Goal: Task Accomplishment & Management: Complete application form

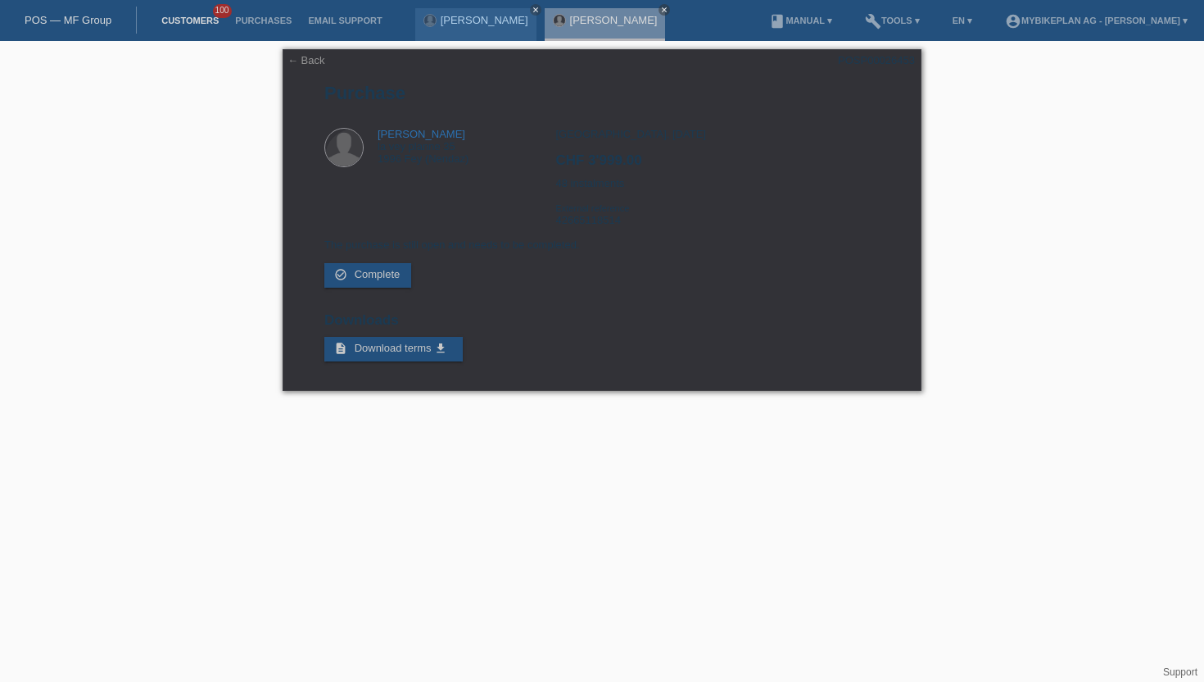
click at [173, 21] on link "Customers" at bounding box center [190, 21] width 74 height 10
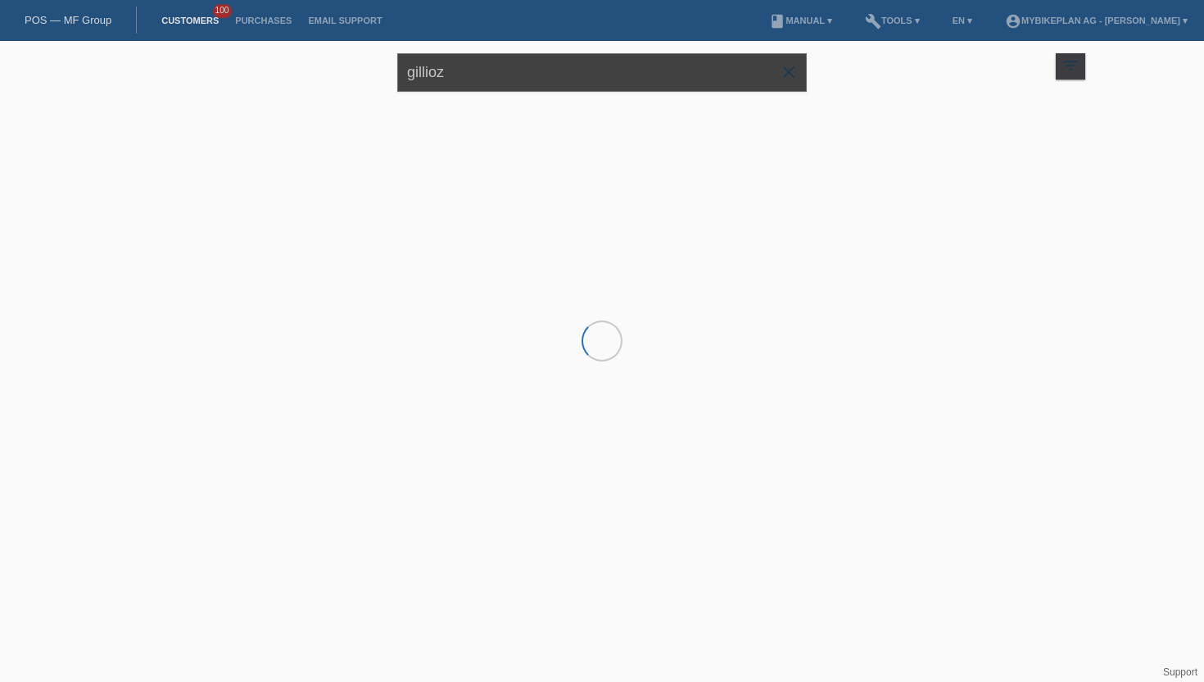
click at [463, 78] on input "gillioz" at bounding box center [602, 72] width 410 height 39
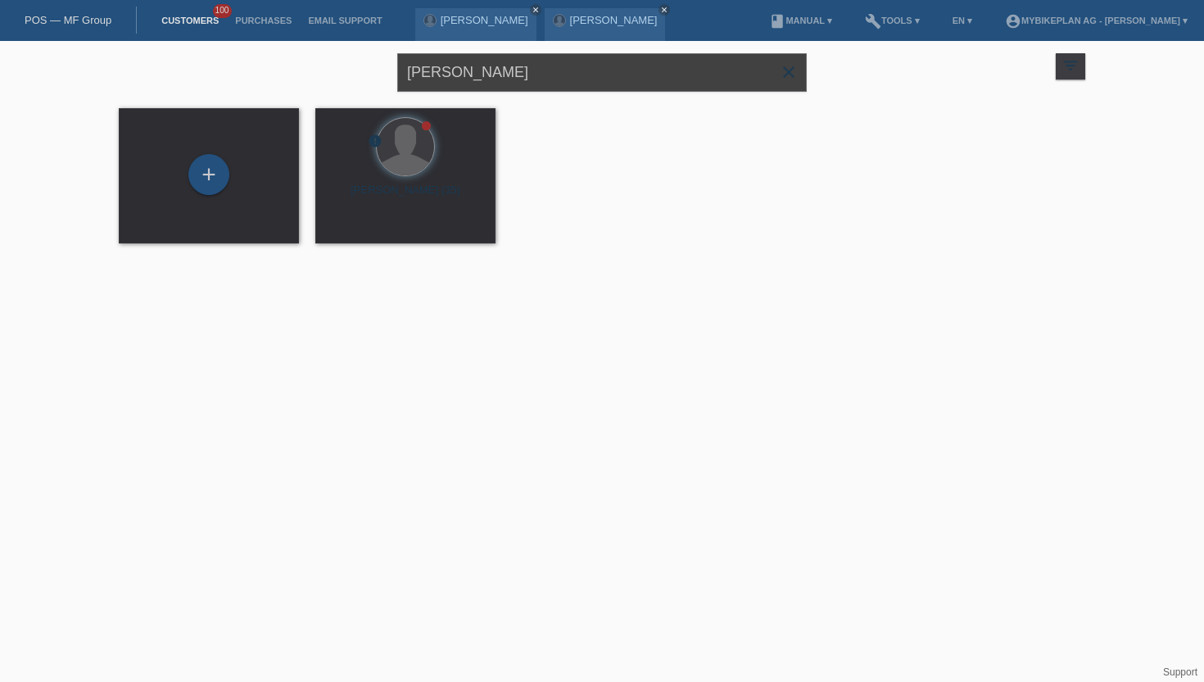
type input "roger reinhard"
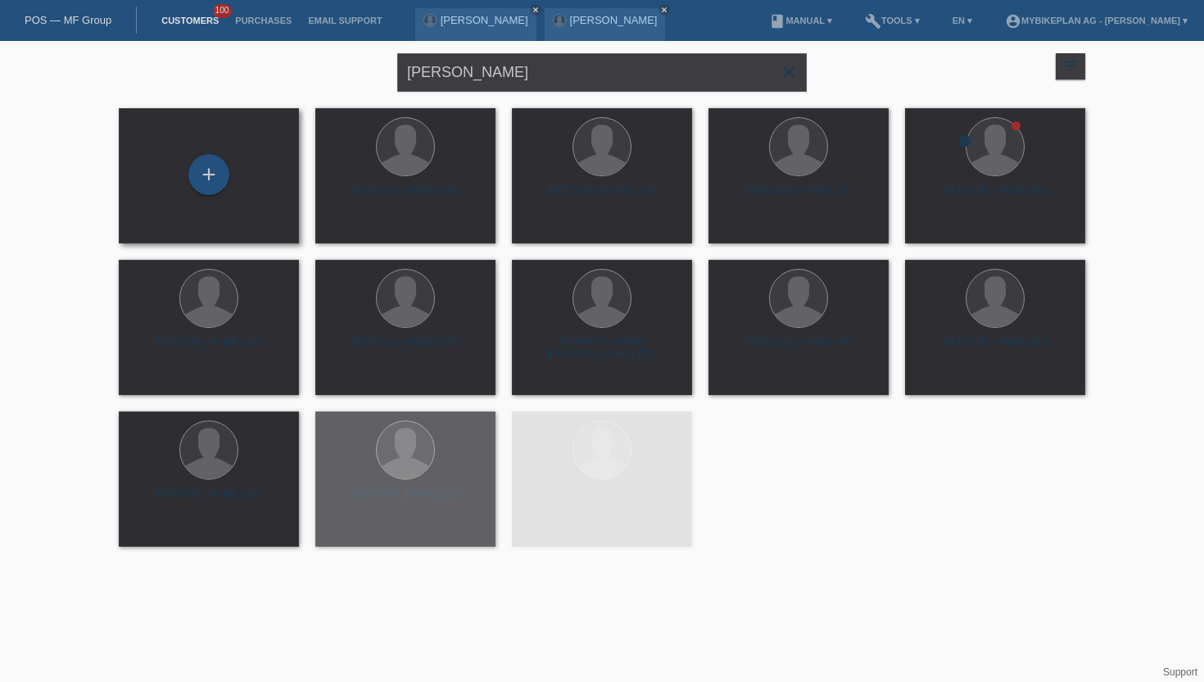
click at [183, 179] on div "+" at bounding box center [209, 175] width 154 height 43
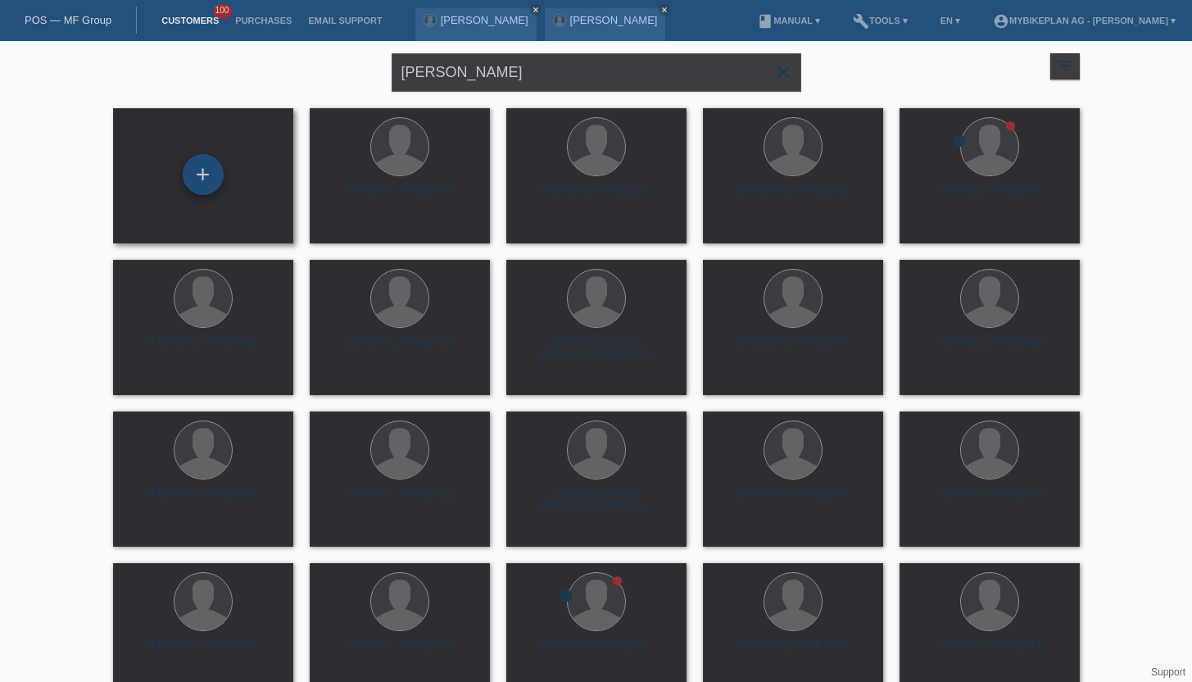
click at [195, 175] on div "+" at bounding box center [203, 174] width 41 height 41
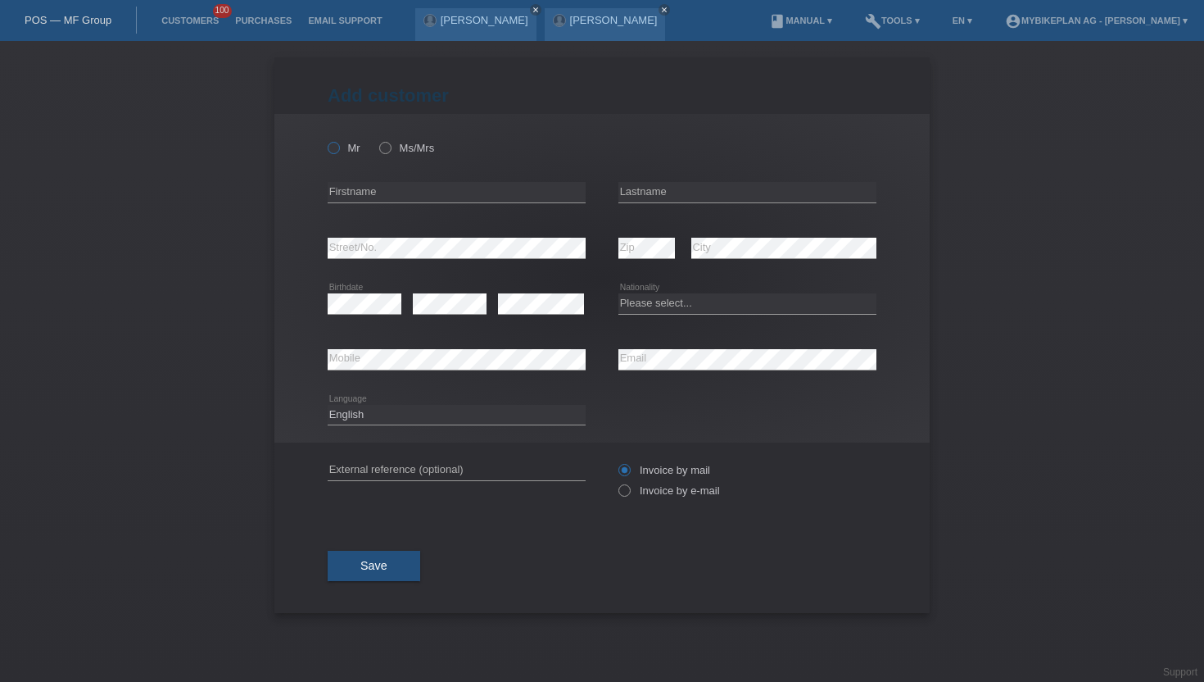
click at [345, 147] on label "Mr" at bounding box center [344, 148] width 33 height 12
click at [338, 147] on input "Mr" at bounding box center [333, 147] width 11 height 11
radio input "true"
click at [390, 207] on div "error Firstname" at bounding box center [457, 193] width 258 height 56
click at [397, 182] on input "text" at bounding box center [457, 192] width 258 height 20
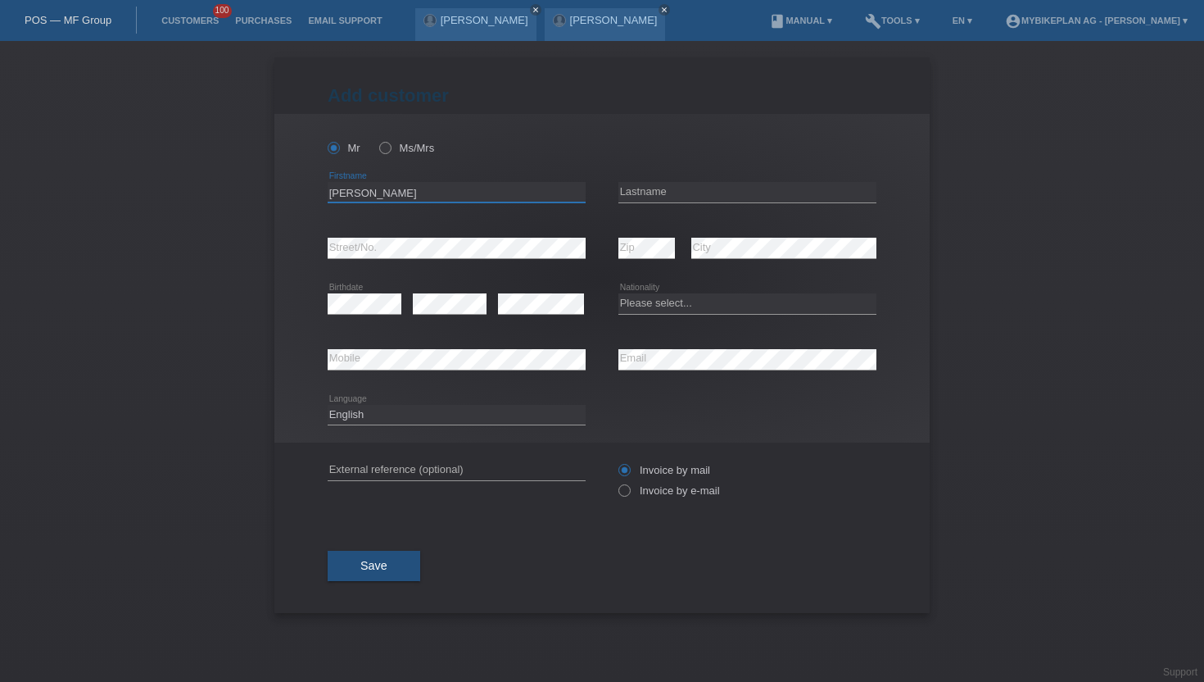
type input "[PERSON_NAME]"
click at [680, 192] on input "text" at bounding box center [748, 192] width 258 height 20
type input "[PERSON_NAME]"
click at [705, 309] on select "Please select... Switzerland Austria Germany Liechtenstein ------------ Afghani…" at bounding box center [748, 303] width 258 height 20
select select "CH"
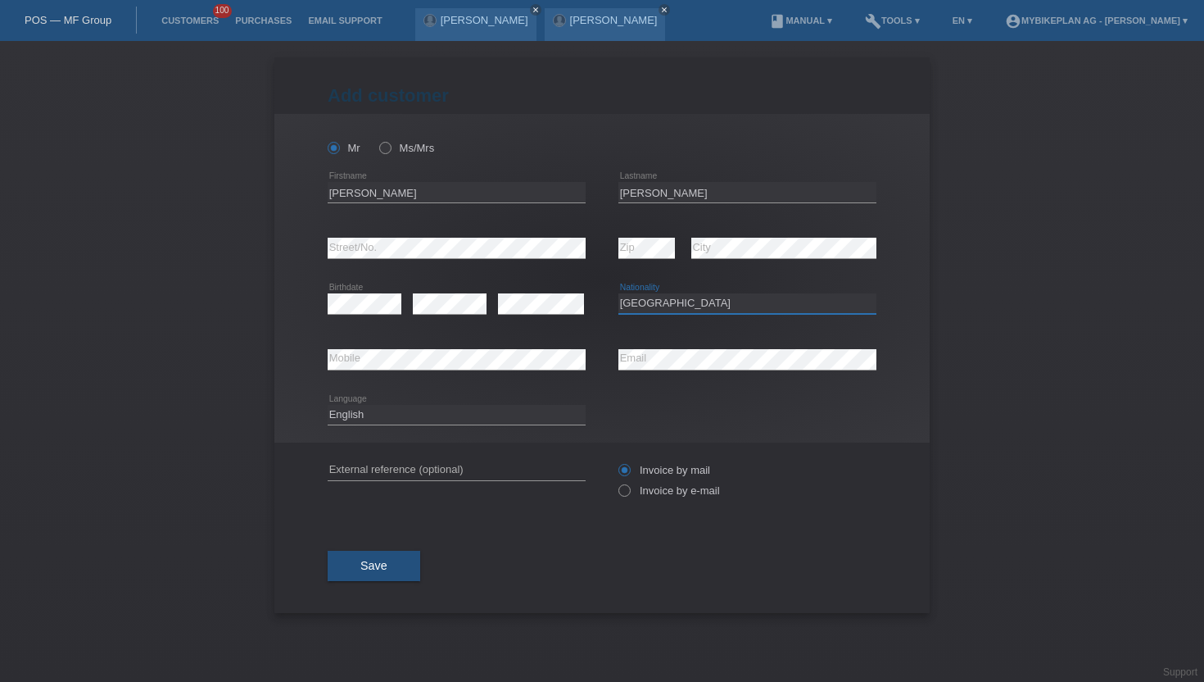
click at [619, 294] on select "Please select... Switzerland Austria Germany Liechtenstein ------------ Afghani…" at bounding box center [748, 303] width 258 height 20
click at [380, 419] on select "Deutsch Français Italiano English" at bounding box center [457, 415] width 258 height 20
select select "de"
click at [328, 405] on select "Deutsch Français Italiano English" at bounding box center [457, 415] width 258 height 20
click at [628, 483] on input "Invoice by mail" at bounding box center [624, 474] width 11 height 20
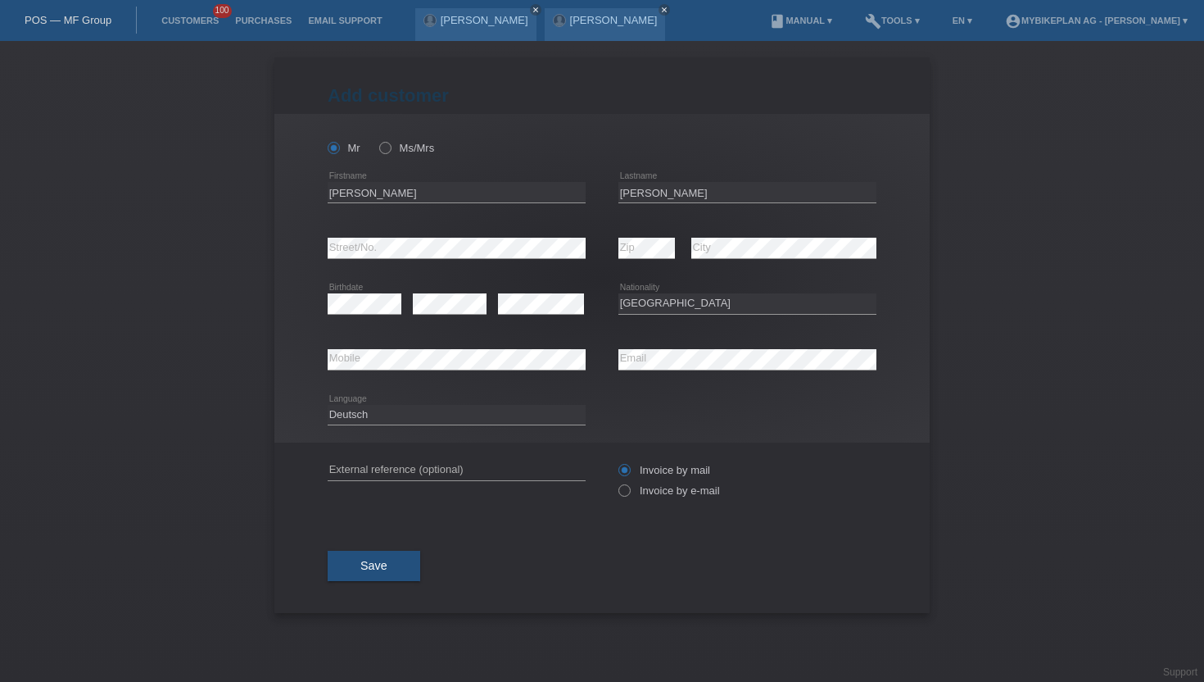
click at [627, 483] on input "Invoice by mail" at bounding box center [624, 474] width 11 height 20
click at [616, 482] on icon at bounding box center [616, 482] width 0 height 0
click at [623, 491] on input "Invoice by e-mail" at bounding box center [624, 494] width 11 height 20
radio input "true"
click at [370, 583] on div "Save" at bounding box center [602, 566] width 549 height 95
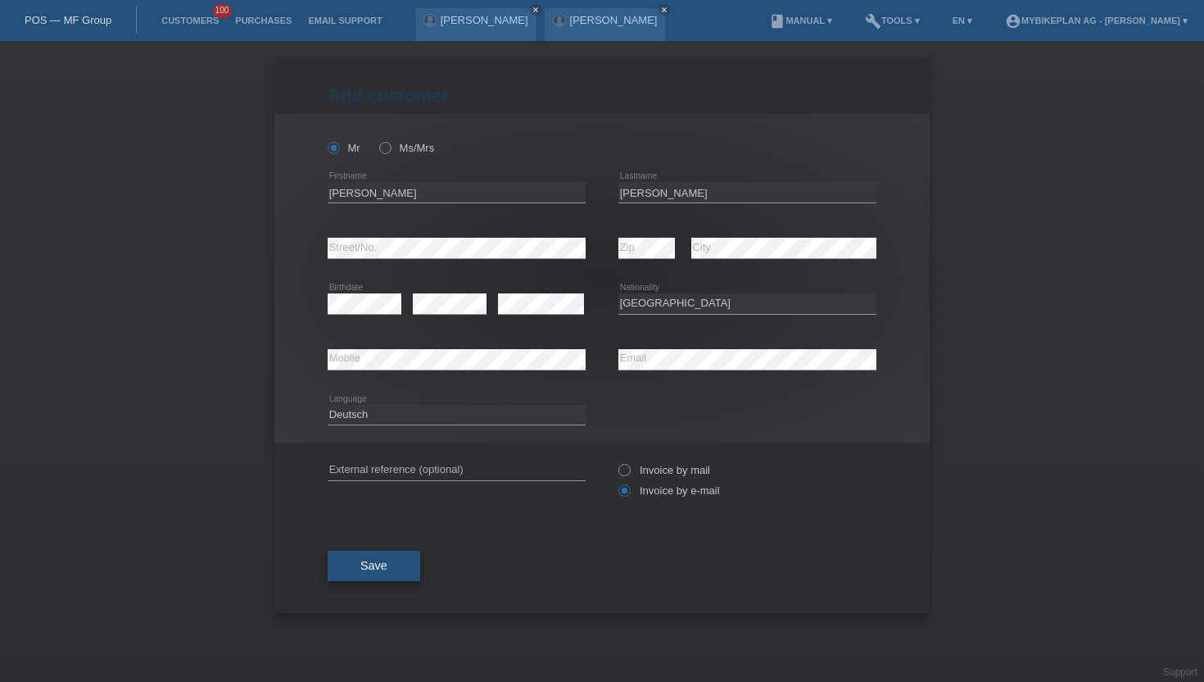
click at [370, 577] on button "Save" at bounding box center [374, 566] width 93 height 31
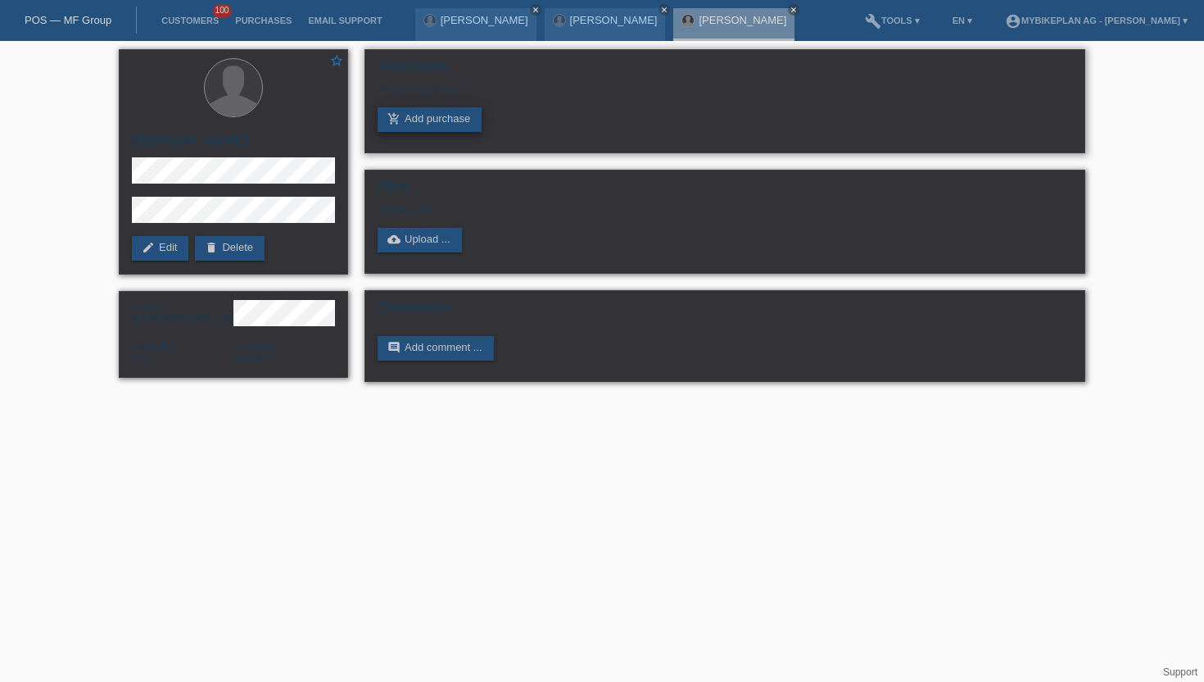
click at [406, 121] on link "add_shopping_cart Add purchase" at bounding box center [430, 119] width 104 height 25
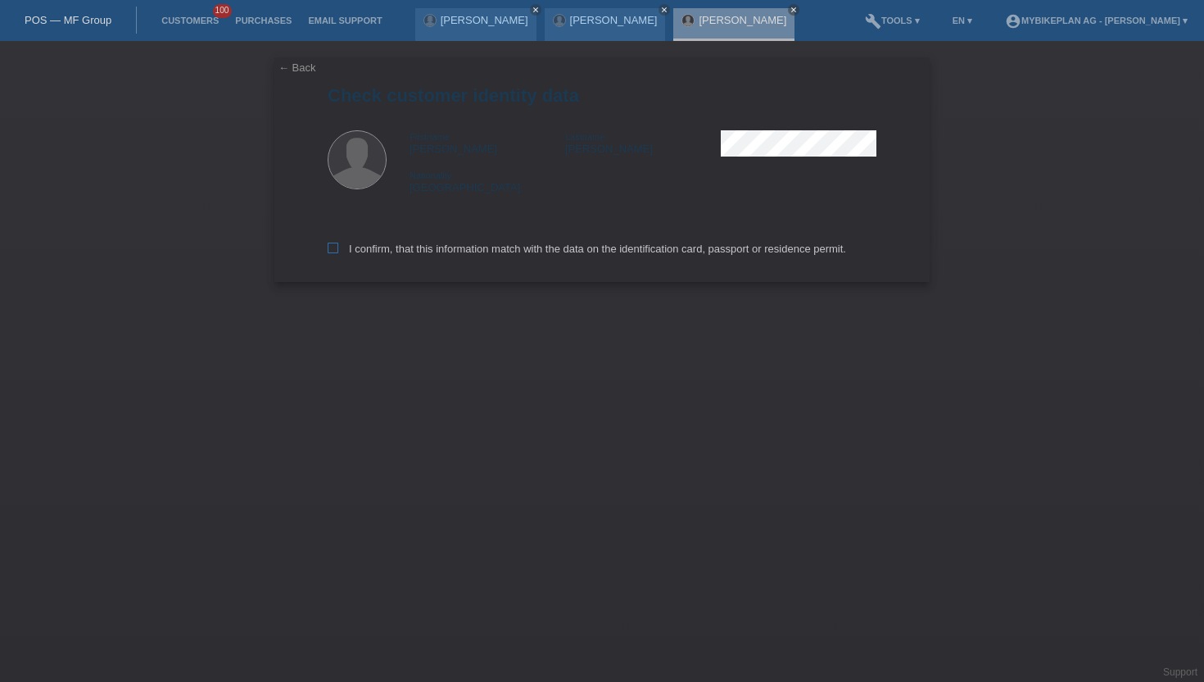
click at [394, 247] on label "I confirm, that this information match with the data on the identification card…" at bounding box center [587, 249] width 519 height 12
click at [338, 247] on input "I confirm, that this information match with the data on the identification card…" at bounding box center [333, 248] width 11 height 11
checkbox input "true"
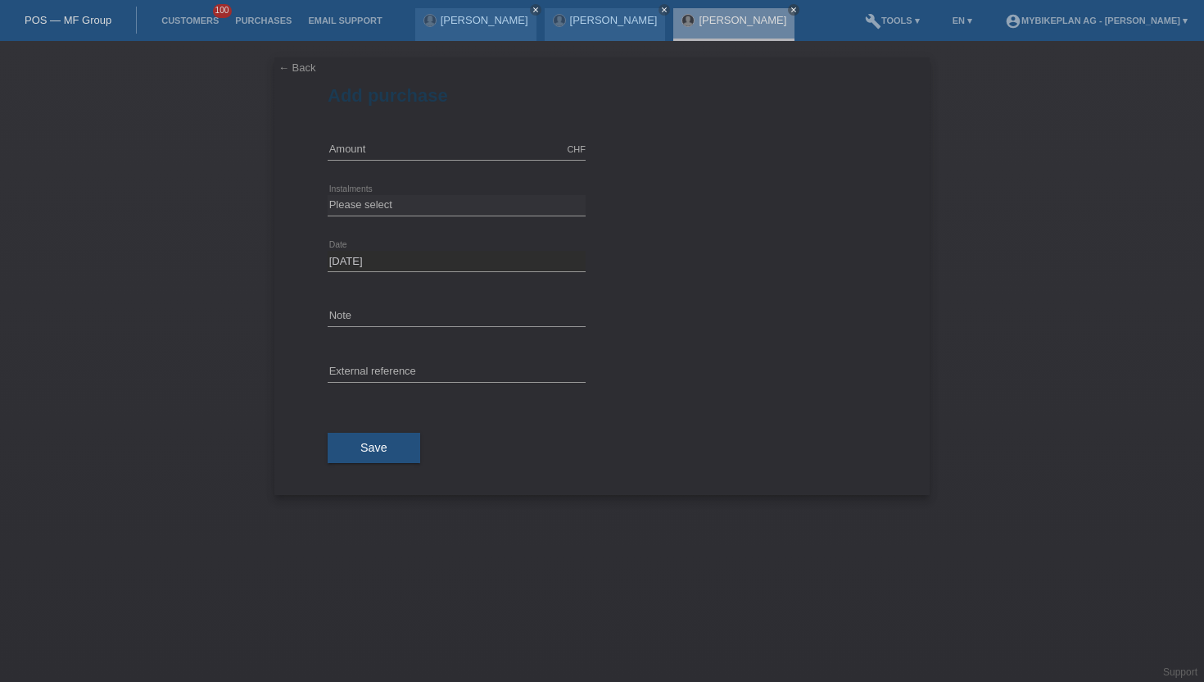
click at [399, 134] on div "CHF error Amount" at bounding box center [457, 150] width 258 height 56
click at [383, 143] on input "text" at bounding box center [457, 149] width 258 height 20
type input "4899.00"
click at [384, 206] on select "Please select 6 instalments 12 instalments 18 instalments 24 instalments 36 ins…" at bounding box center [457, 205] width 258 height 20
select select "486"
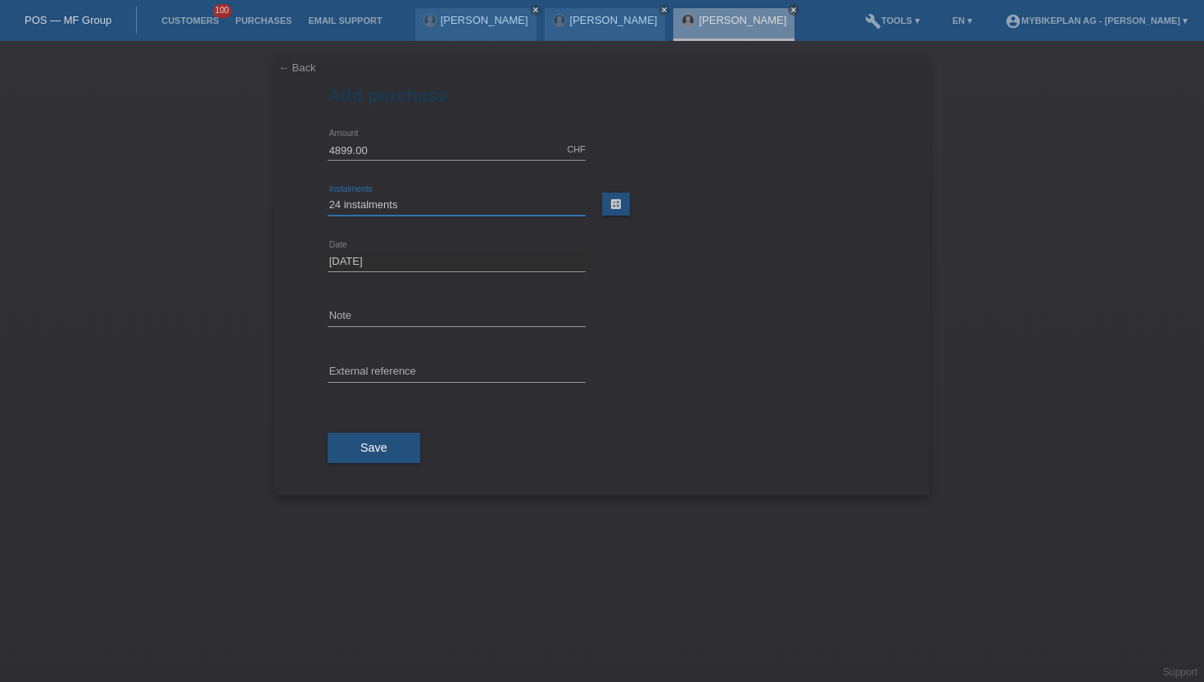
click at [328, 195] on select "Please select 6 instalments 12 instalments 18 instalments 24 instalments 36 ins…" at bounding box center [457, 205] width 258 height 20
click at [442, 361] on div "error External reference" at bounding box center [457, 373] width 258 height 56
click at [424, 367] on input "text" at bounding box center [457, 372] width 258 height 20
paste input "42685506332"
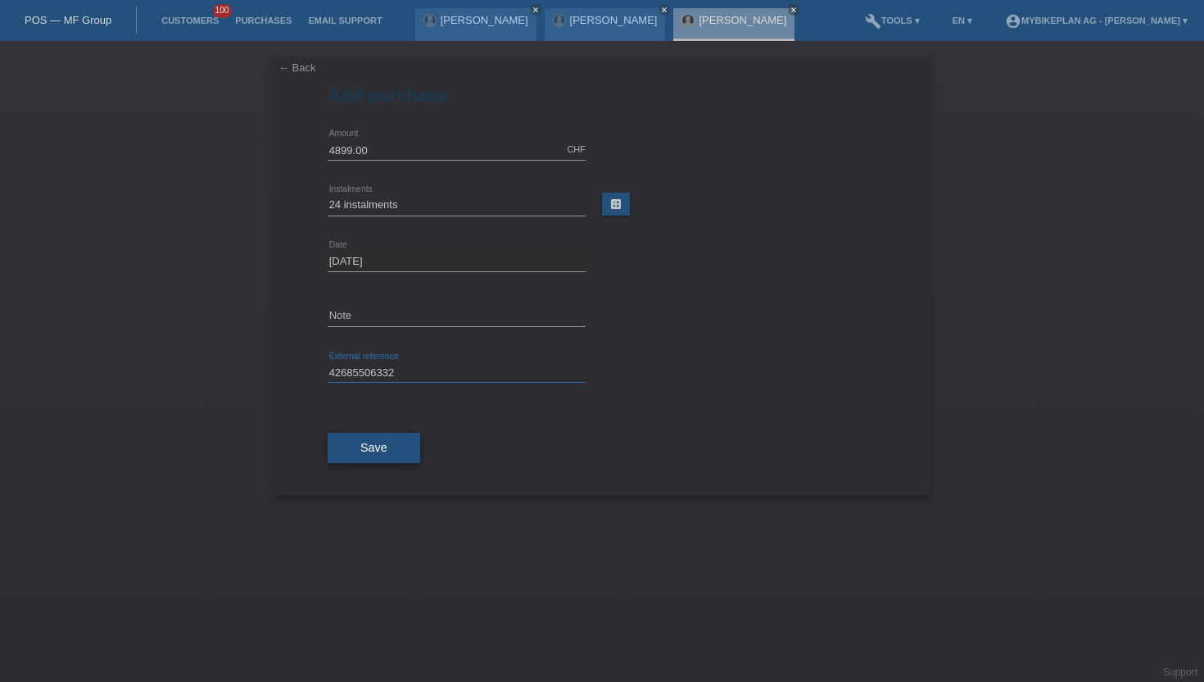
type input "42685506332"
click at [356, 449] on button "Save" at bounding box center [374, 448] width 93 height 31
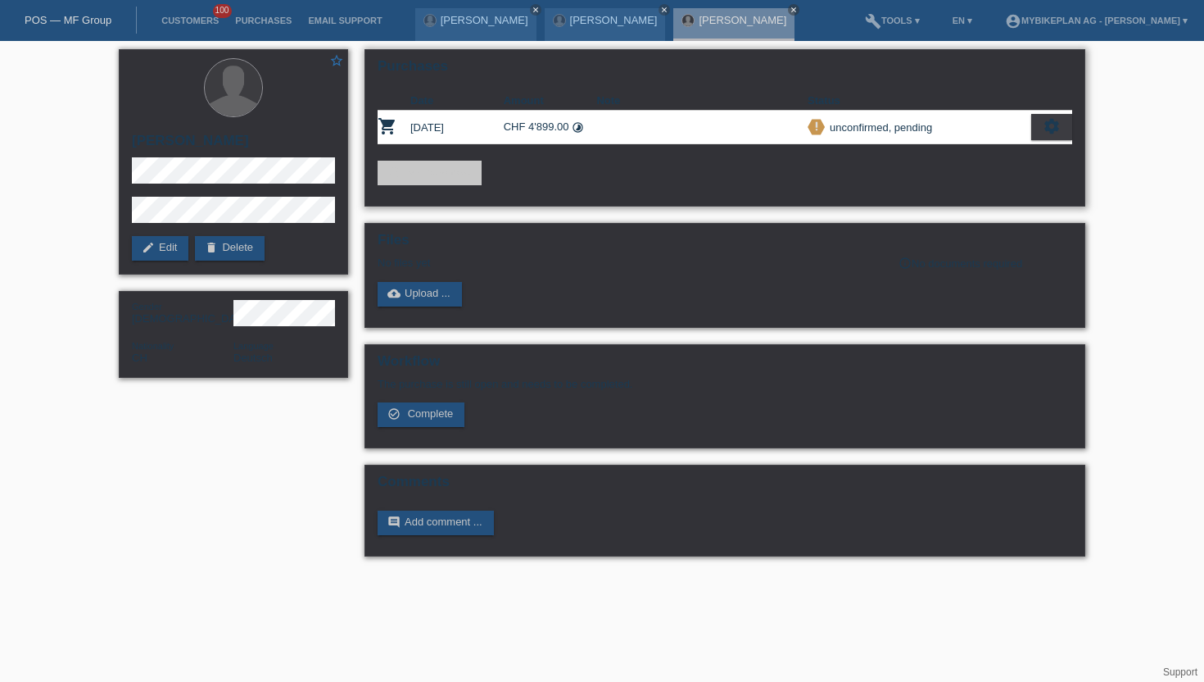
click at [1054, 133] on icon "settings" at bounding box center [1052, 126] width 18 height 18
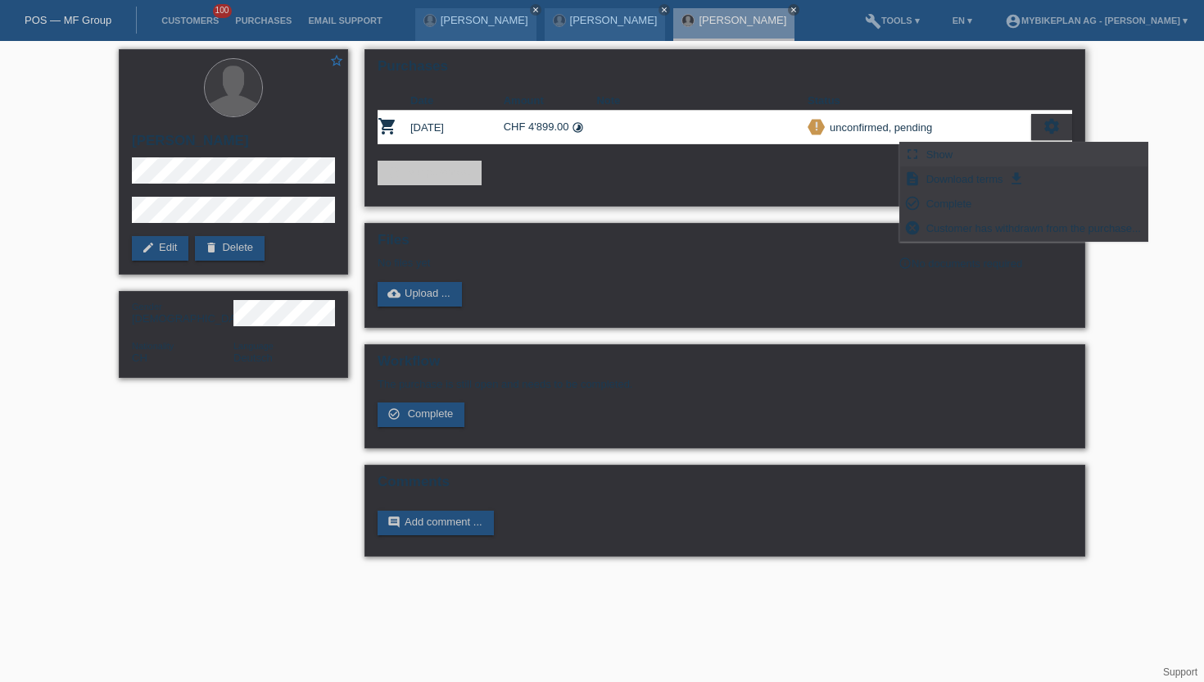
click at [956, 155] on div "fullscreen Show" at bounding box center [1023, 155] width 247 height 25
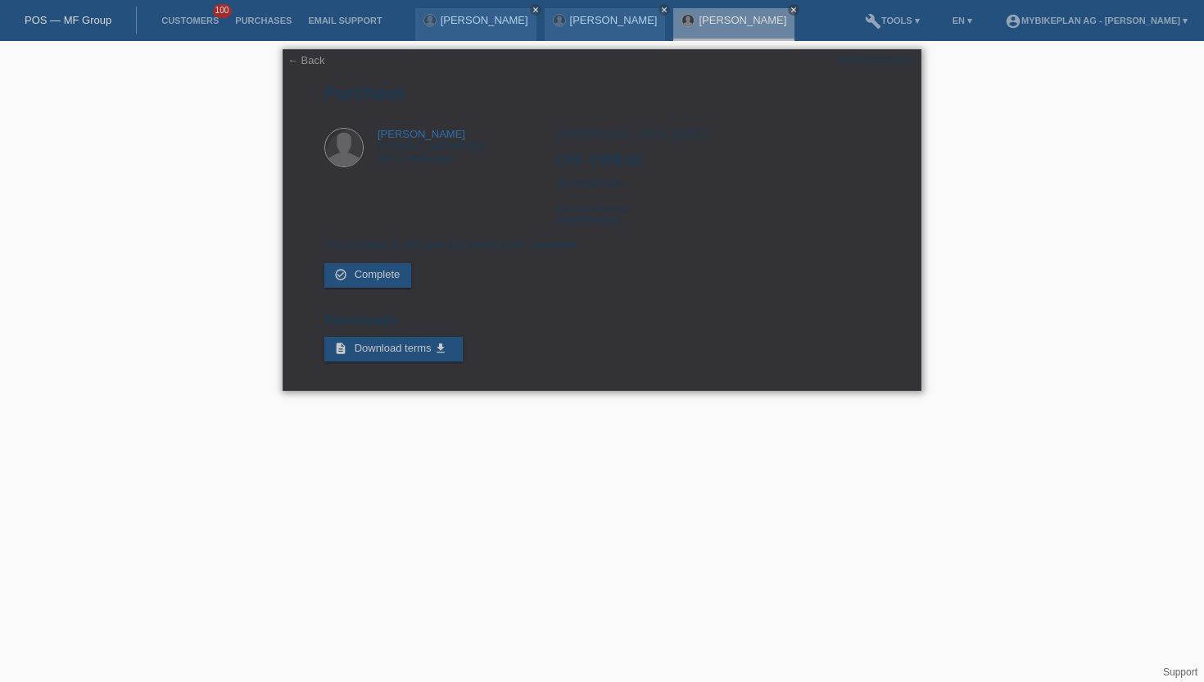
click at [894, 58] on div "POSP00026460" at bounding box center [876, 60] width 77 height 12
copy div "POSP00026460"
click at [597, 228] on div "[GEOGRAPHIC_DATA], [DATE] CHF 4'899.00 24 instalments External reference 426855…" at bounding box center [718, 183] width 324 height 111
click at [597, 228] on div "Zürich, 22.08.2025 CHF 4'899.00 24 instalments External reference 42685506332" at bounding box center [718, 183] width 324 height 111
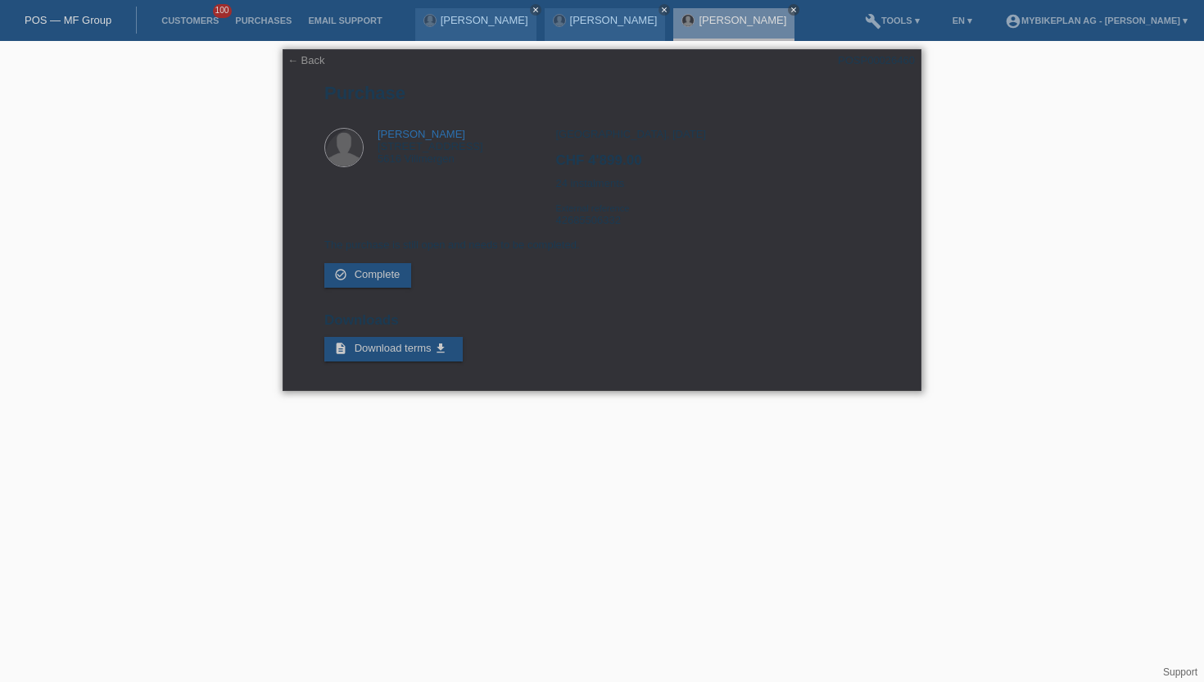
copy div "42685506332"
click at [176, 16] on link "Customers" at bounding box center [190, 21] width 74 height 10
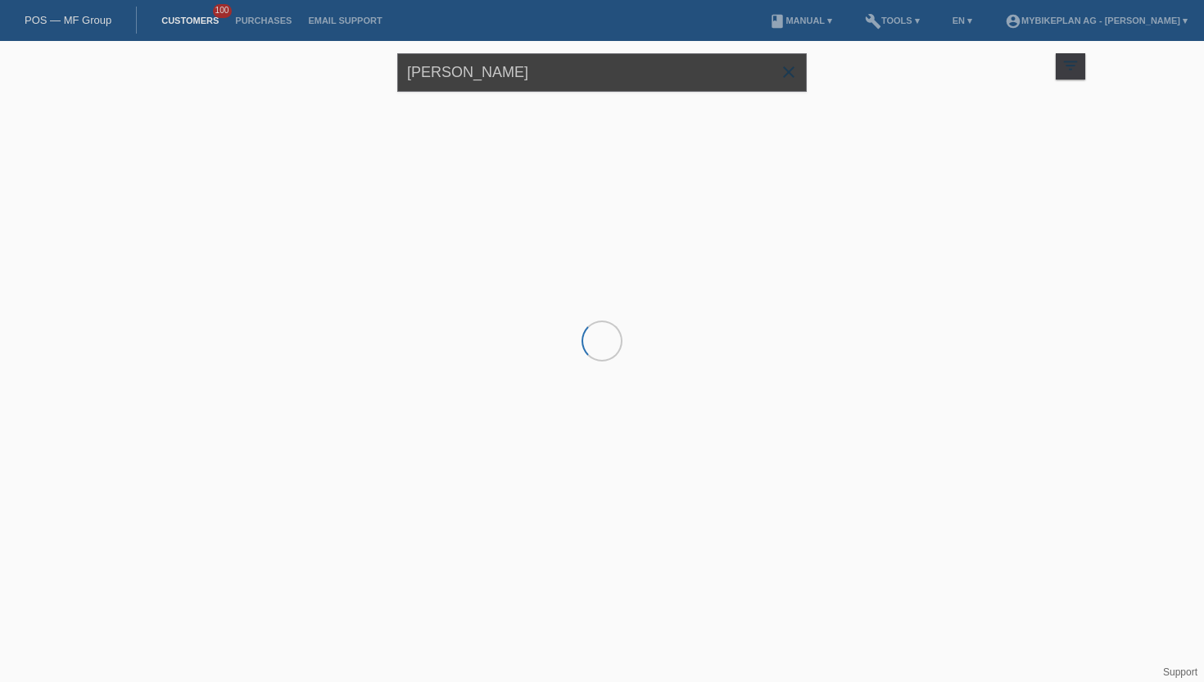
click at [534, 74] on input "[PERSON_NAME]" at bounding box center [602, 72] width 410 height 39
click at [534, 74] on input "roger reinhard" at bounding box center [602, 72] width 410 height 39
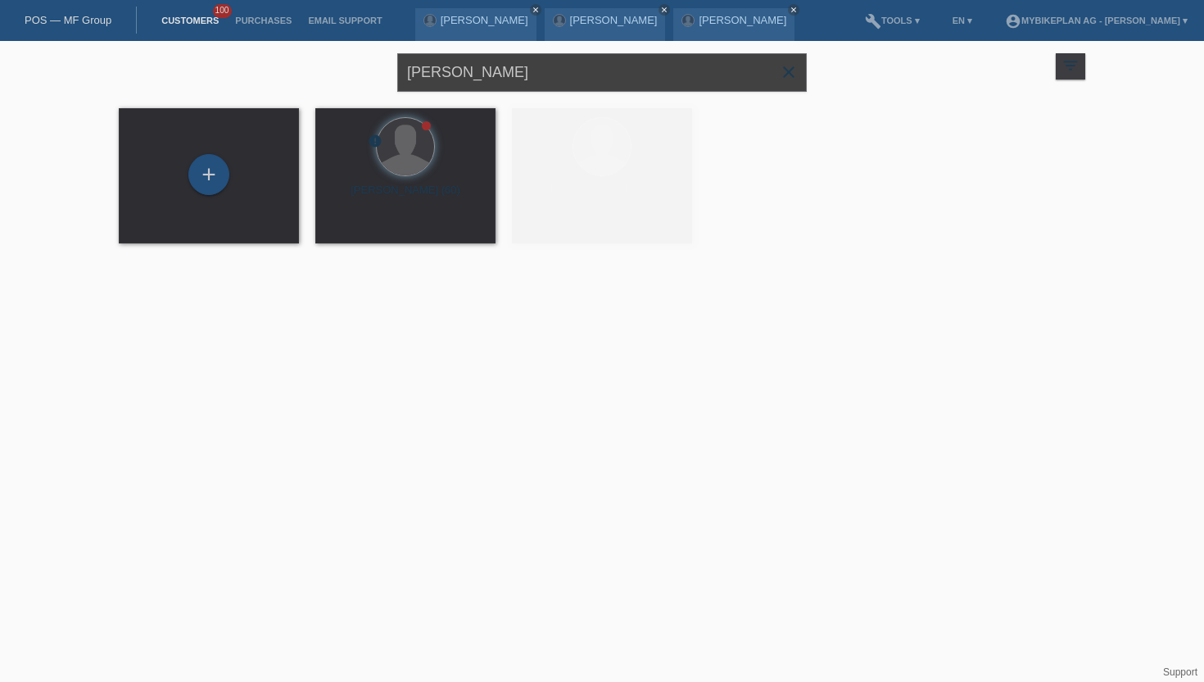
click at [534, 74] on input "roger reinhard" at bounding box center [602, 72] width 410 height 39
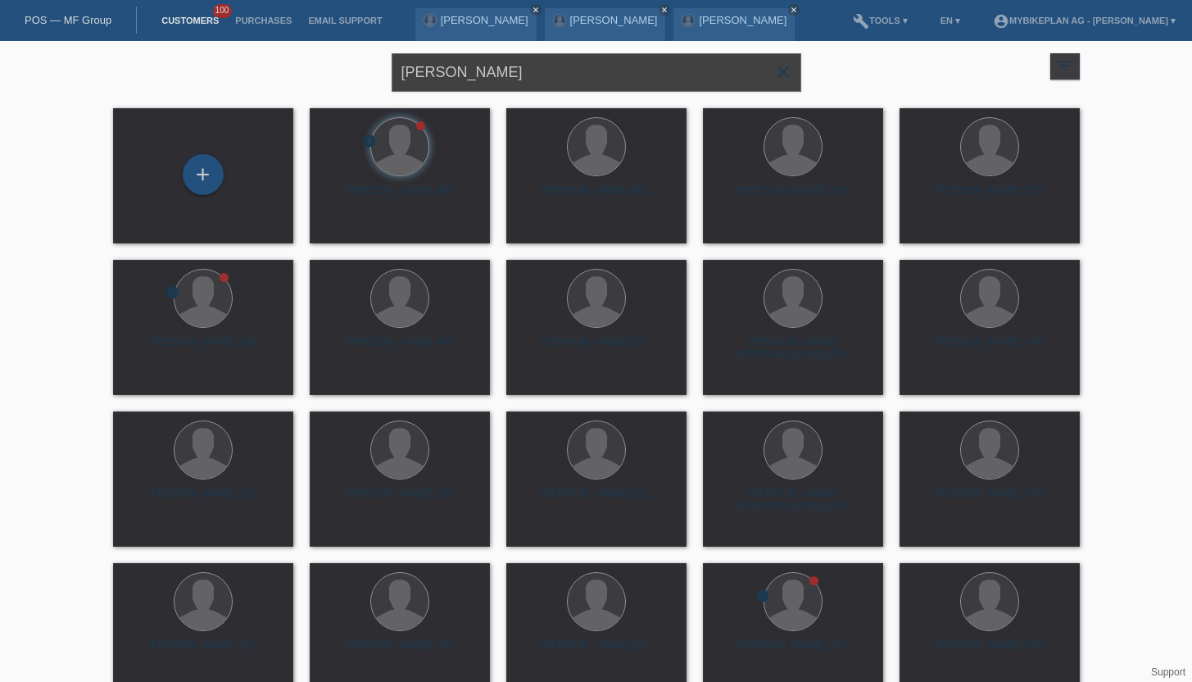
type input "Mattia Zorzi"
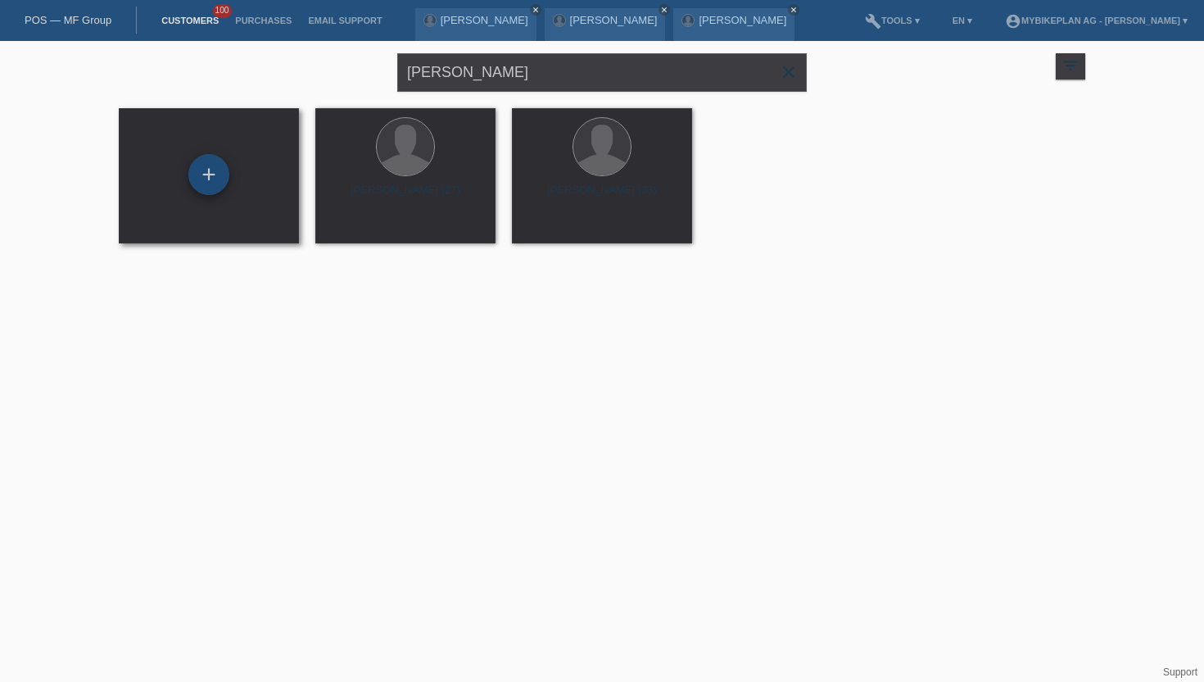
click at [196, 187] on div "+" at bounding box center [208, 174] width 41 height 41
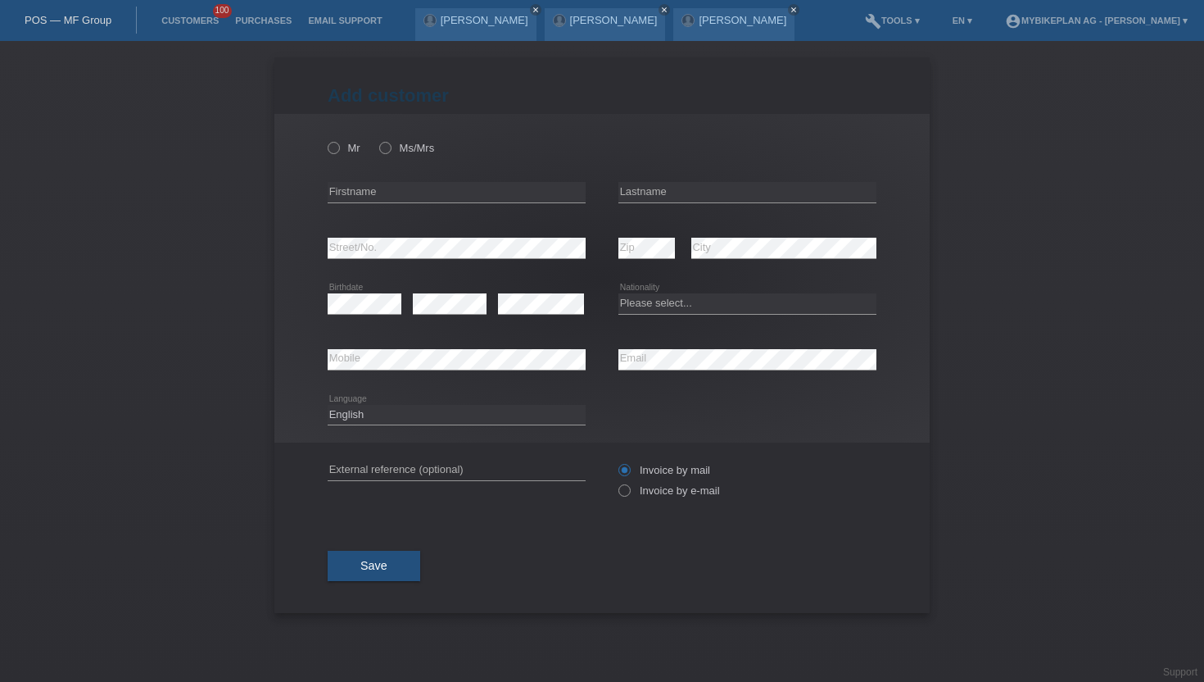
click at [336, 138] on div "Mr Ms/Mrs" at bounding box center [457, 148] width 258 height 34
click at [325, 139] on icon at bounding box center [325, 139] width 0 height 0
click at [333, 149] on input "Mr" at bounding box center [333, 147] width 11 height 11
radio input "true"
click at [388, 199] on input "text" at bounding box center [457, 192] width 258 height 20
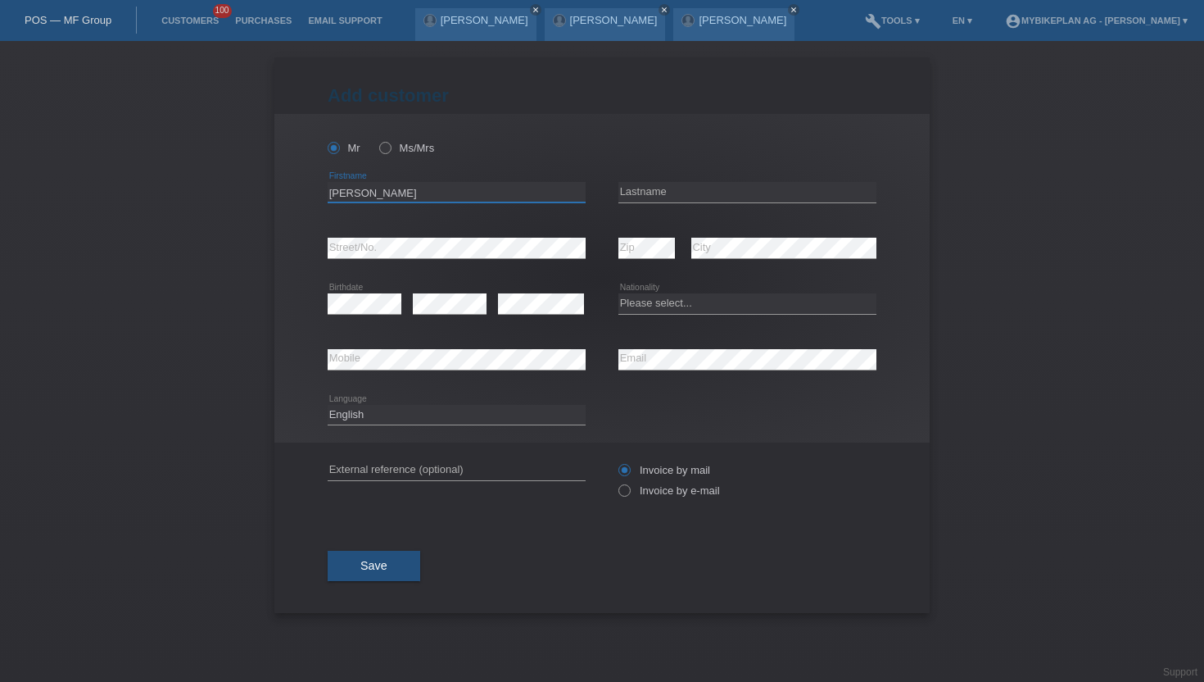
type input "[PERSON_NAME]"
click at [660, 186] on input "text" at bounding box center [748, 192] width 258 height 20
type input "[PERSON_NAME]"
click at [725, 306] on select "Please select... Switzerland Austria Germany Liechtenstein ------------ Afghani…" at bounding box center [748, 303] width 258 height 20
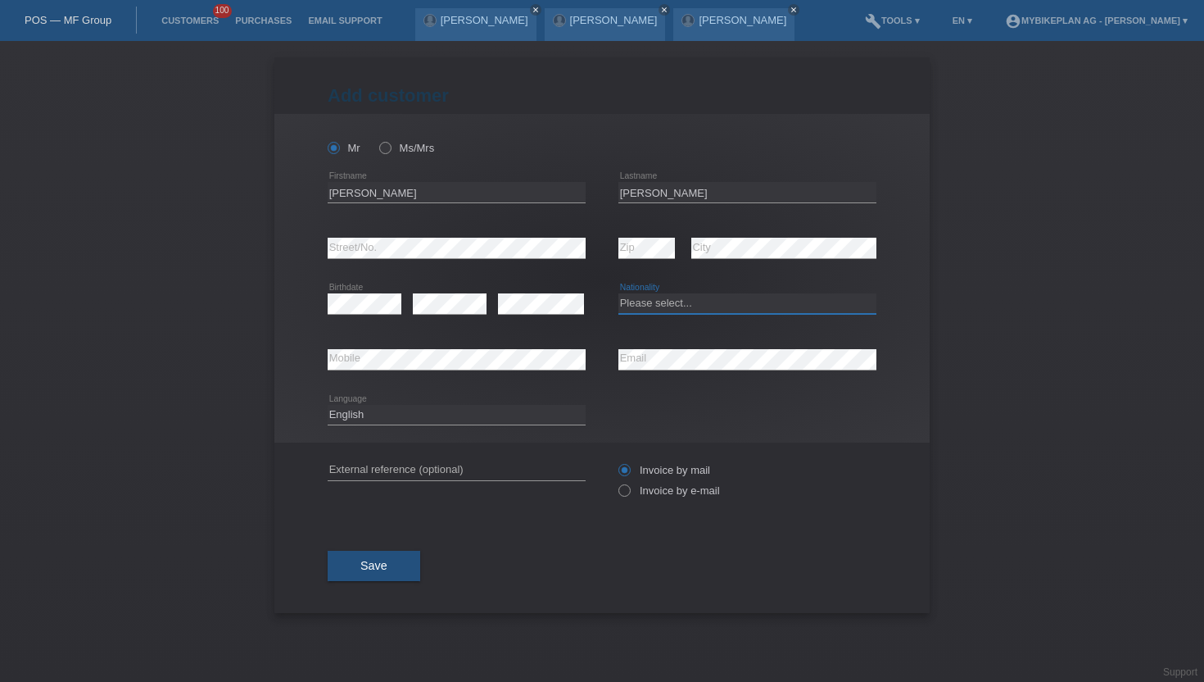
select select "IT"
click at [619, 294] on select "Please select... Switzerland Austria Germany Liechtenstein ------------ Afghani…" at bounding box center [748, 303] width 258 height 20
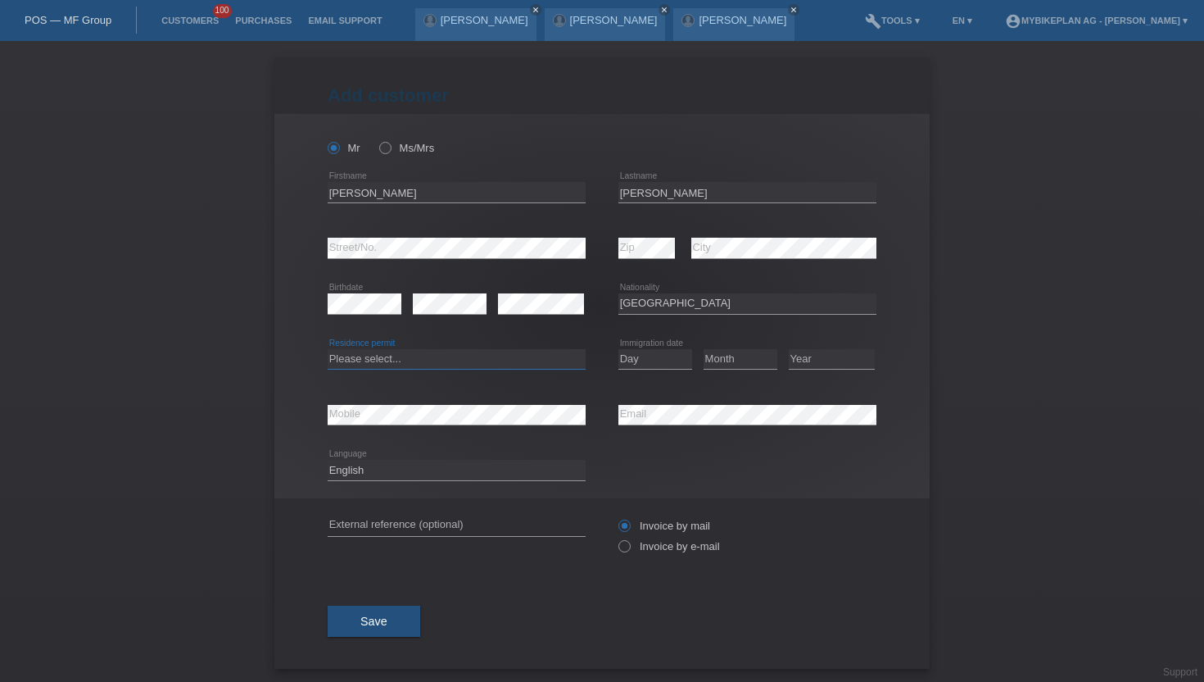
click at [356, 364] on select "Please select... C B B - Refugee status Other" at bounding box center [457, 359] width 258 height 20
select select "B"
click at [328, 349] on select "Please select... C B B - Refugee status Other" at bounding box center [457, 359] width 258 height 20
click at [680, 355] on select "Day 01 02 03 04 05 06 07 08 09 10 11" at bounding box center [656, 359] width 74 height 20
click at [649, 361] on select "Day 01 02 03 04 05 06 07 08 09 10 11" at bounding box center [656, 359] width 74 height 20
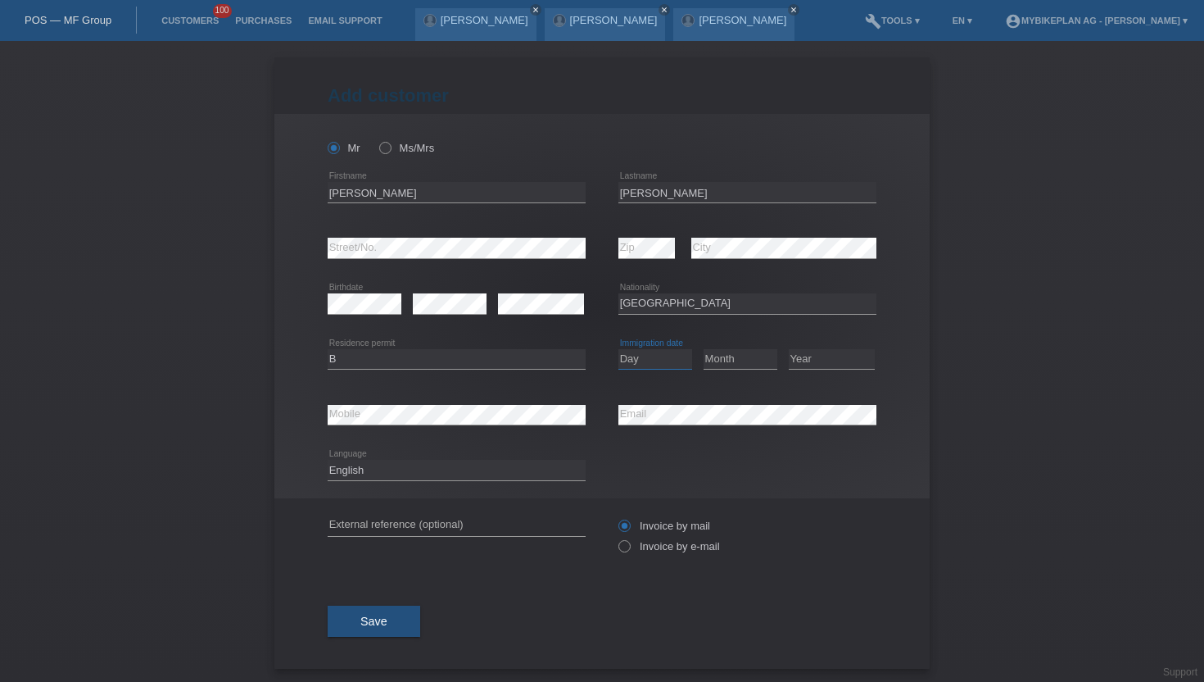
click at [649, 361] on select "Day 01 02 03 04 05 06 07 08 09 10 11" at bounding box center [656, 359] width 74 height 20
select select "01"
click at [619, 349] on select "Day 01 02 03 04 05 06 07 08 09 10 11" at bounding box center [656, 359] width 74 height 20
click at [724, 366] on select "Month 01 02 03 04 05 06 07 08 09 10 11" at bounding box center [741, 359] width 74 height 20
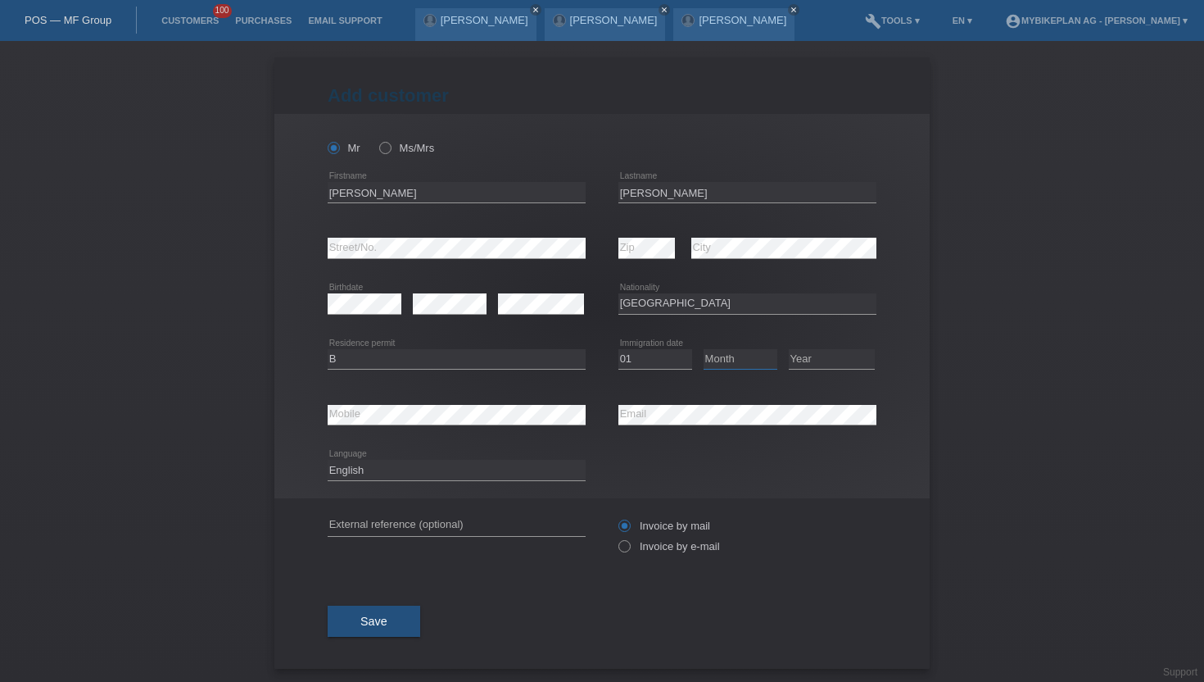
select select "12"
click at [704, 349] on select "Month 01 02 03 04 05 06 07 08 09 10 11" at bounding box center [741, 359] width 74 height 20
click at [821, 362] on select "Year 2025 2024 2023 2022 2021 2020 2019 2018 2017 2016 2015 2014 2013 2012 2011…" at bounding box center [832, 359] width 86 height 20
select select "2015"
click at [789, 349] on select "Year 2025 2024 2023 2022 2021 2020 2019 2018 2017 2016 2015 2014 2013 2012 2011…" at bounding box center [832, 359] width 86 height 20
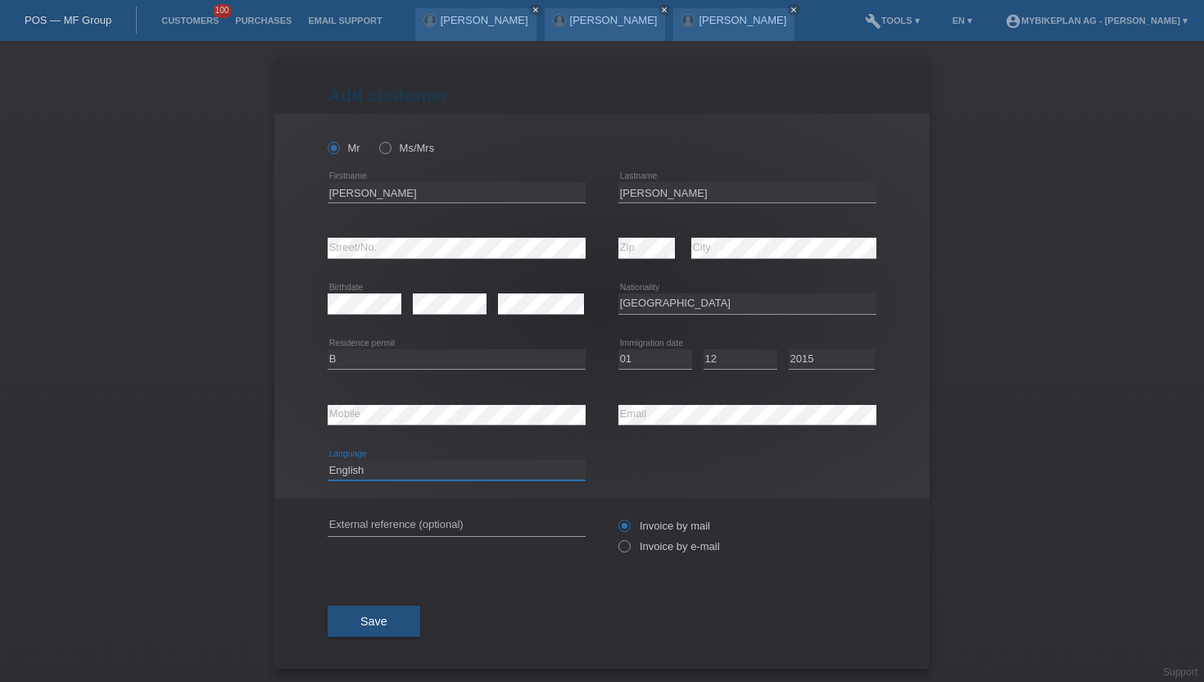
click at [374, 475] on select "Deutsch Français Italiano English" at bounding box center [457, 470] width 258 height 20
click at [384, 486] on div "Deutsch Français Italiano English error Language" at bounding box center [457, 470] width 258 height 56
click at [384, 482] on div "Deutsch Français Italiano English error Language" at bounding box center [457, 470] width 258 height 56
click at [398, 473] on select "Deutsch Français Italiano English" at bounding box center [457, 470] width 258 height 20
select select "de"
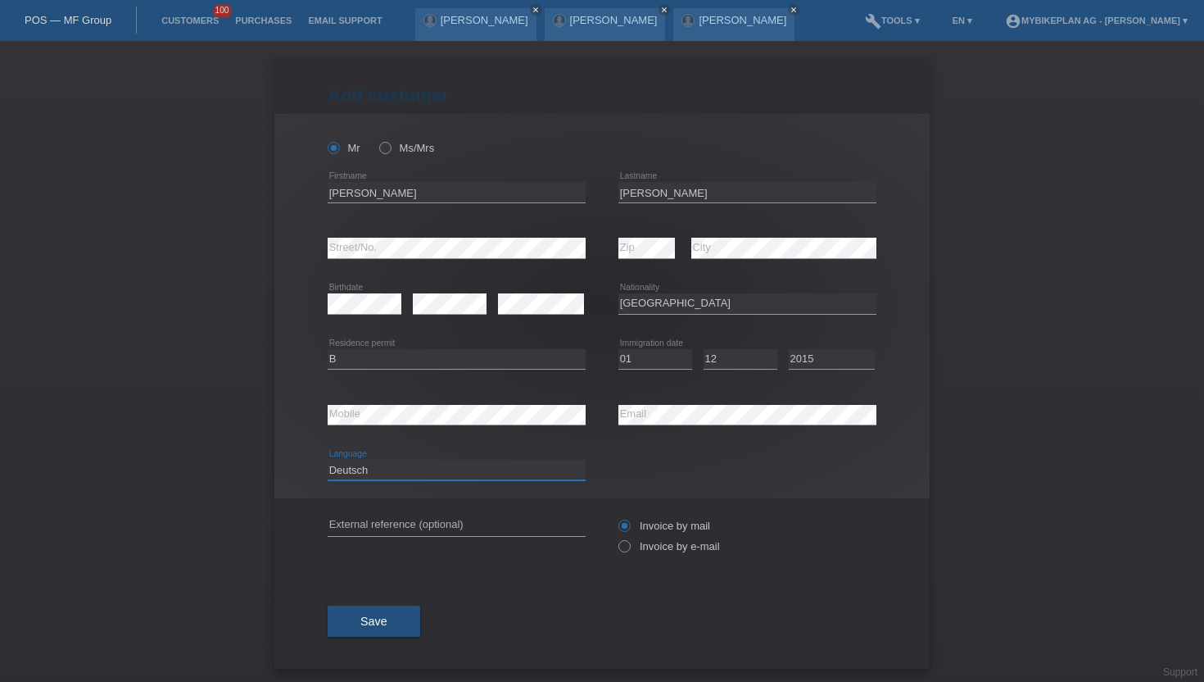
click at [328, 460] on select "Deutsch Français Italiano English" at bounding box center [457, 470] width 258 height 20
click at [655, 552] on label "Invoice by e-mail" at bounding box center [670, 546] width 102 height 12
click at [629, 553] on input "Invoice by e-mail" at bounding box center [624, 550] width 11 height 20
radio input "true"
click at [385, 616] on button "Save" at bounding box center [374, 621] width 93 height 31
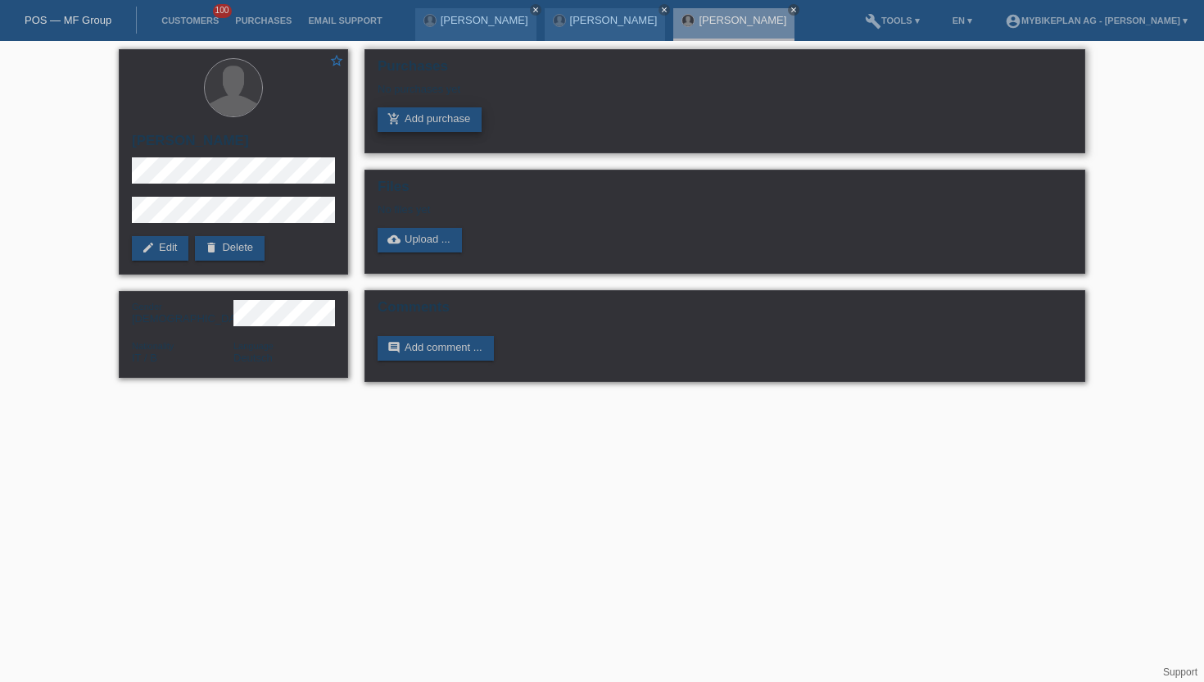
click at [465, 127] on link "add_shopping_cart Add purchase" at bounding box center [430, 119] width 104 height 25
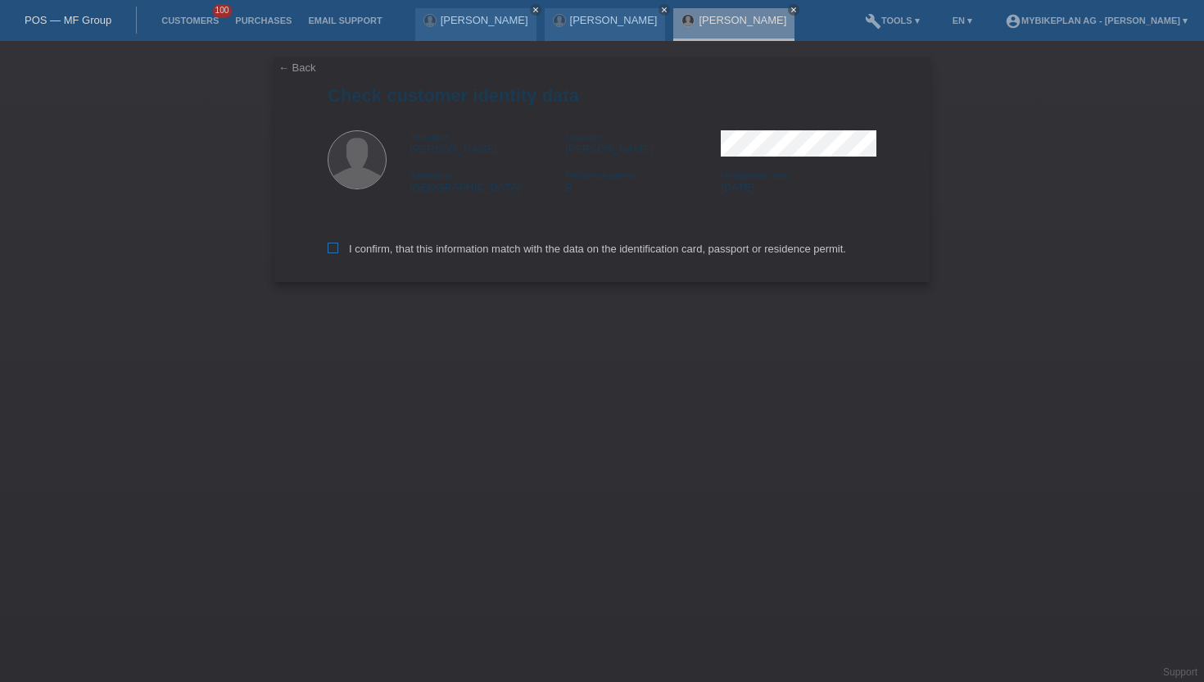
click at [408, 252] on label "I confirm, that this information match with the data on the identification card…" at bounding box center [587, 249] width 519 height 12
click at [338, 252] on input "I confirm, that this information match with the data on the identification card…" at bounding box center [333, 248] width 11 height 11
checkbox input "true"
click at [408, 252] on label "I confirm, that this information match with the data on the identification card…" at bounding box center [587, 249] width 519 height 12
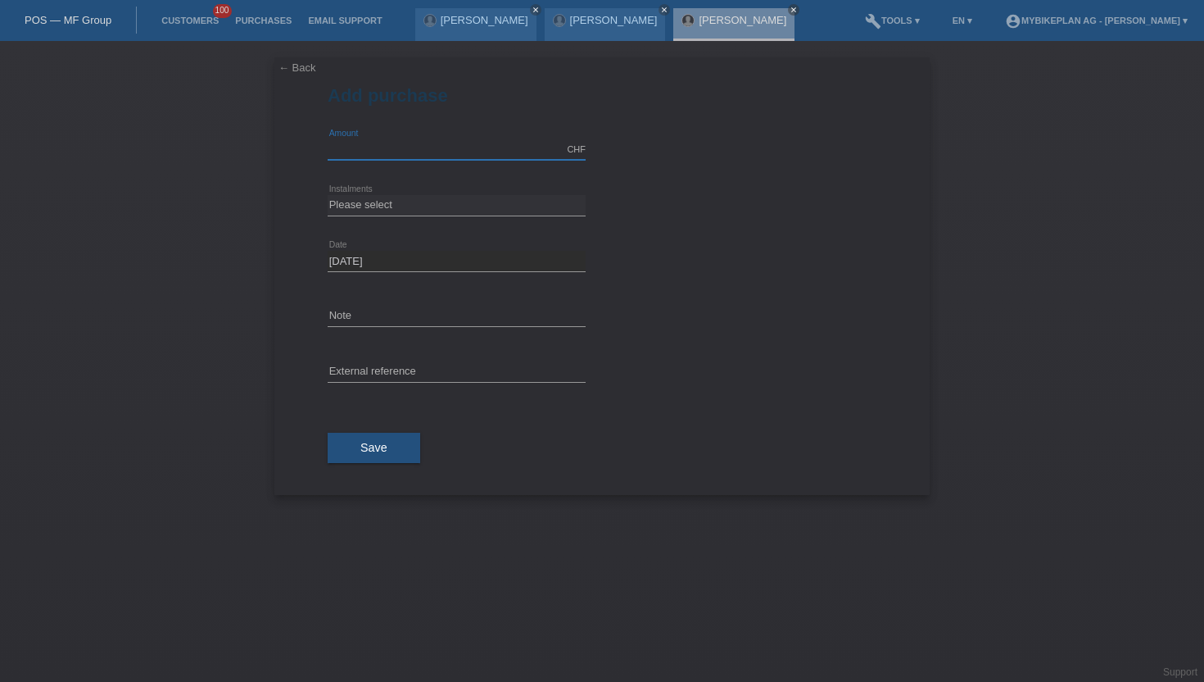
click at [432, 144] on input "text" at bounding box center [457, 149] width 258 height 20
type input "4949.00"
click at [451, 206] on select "Please select 6 instalments 12 instalments 18 instalments 24 instalments 36 ins…" at bounding box center [457, 205] width 258 height 20
select select "487"
click at [328, 195] on select "Please select 6 instalments 12 instalments 18 instalments 24 instalments 36 ins…" at bounding box center [457, 205] width 258 height 20
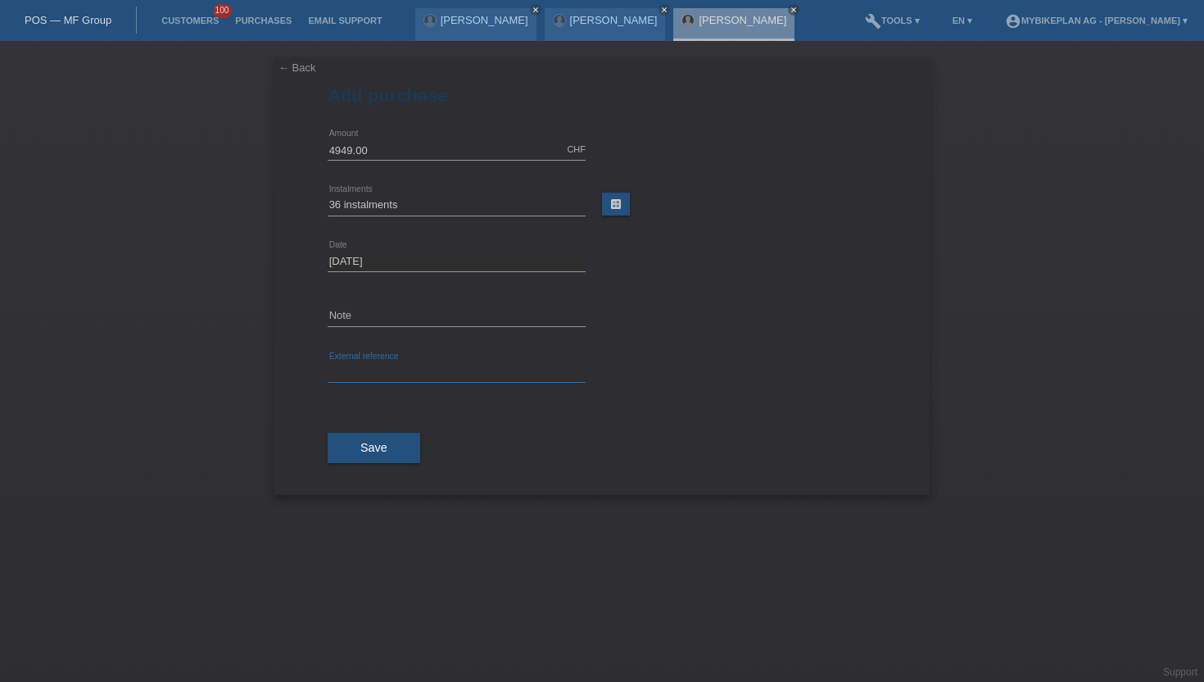
click at [429, 379] on input "text" at bounding box center [457, 372] width 258 height 20
paste input "42661173620"
type input "42661173620"
click at [398, 443] on button "Save" at bounding box center [374, 448] width 93 height 31
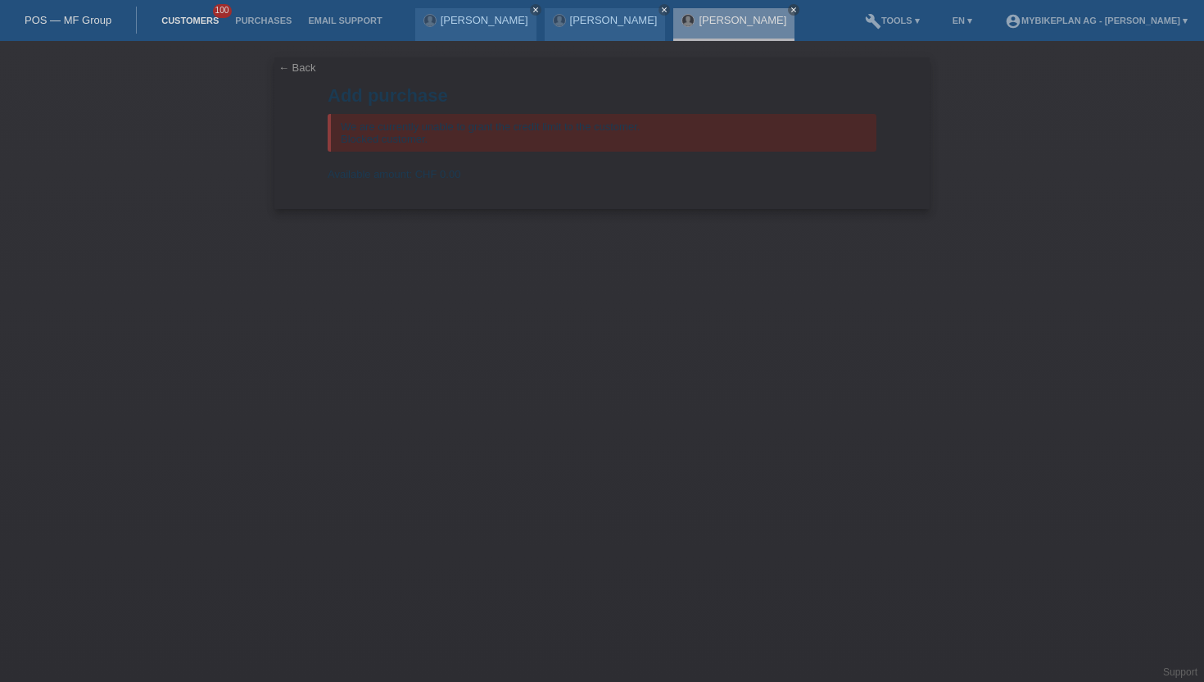
click at [175, 17] on link "Customers" at bounding box center [190, 21] width 74 height 10
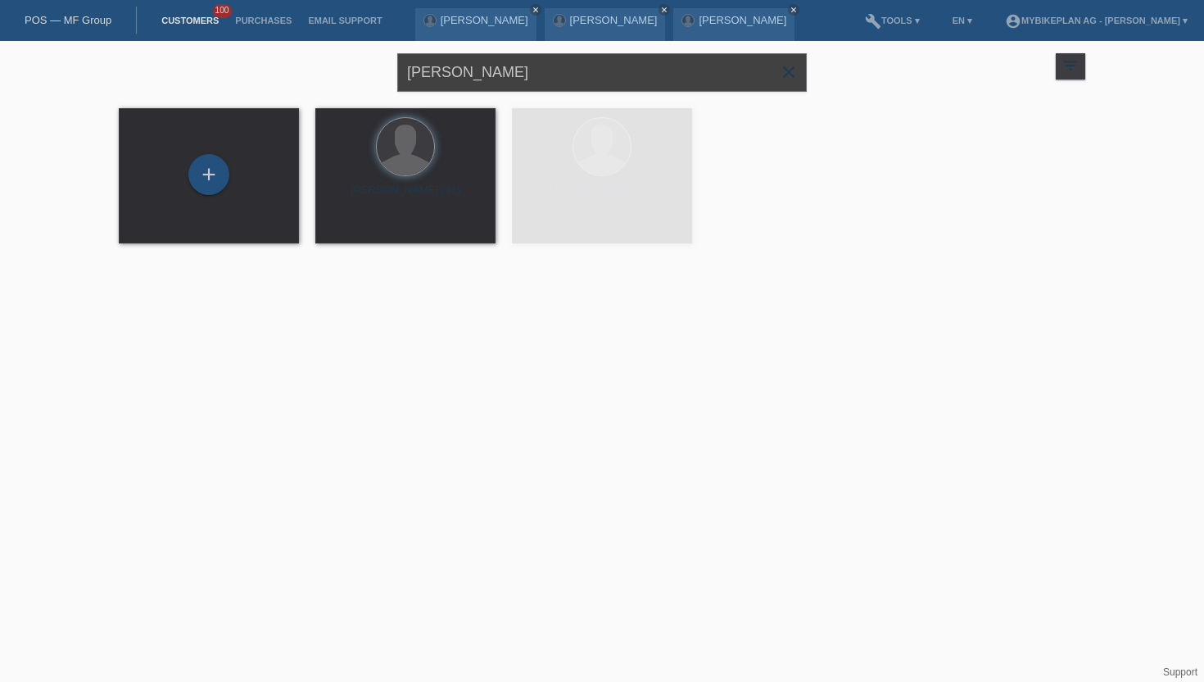
click at [459, 91] on input "[PERSON_NAME]" at bounding box center [602, 72] width 410 height 39
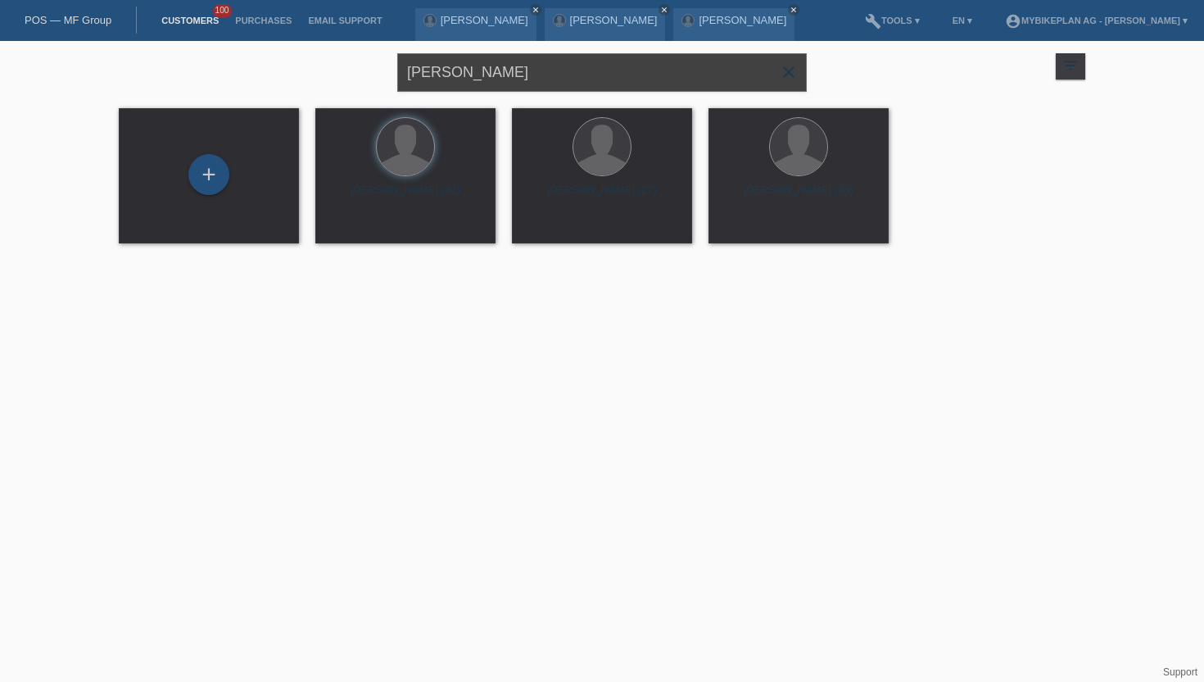
click at [459, 85] on input "[PERSON_NAME]" at bounding box center [602, 72] width 410 height 39
type input "[PERSON_NAME]"
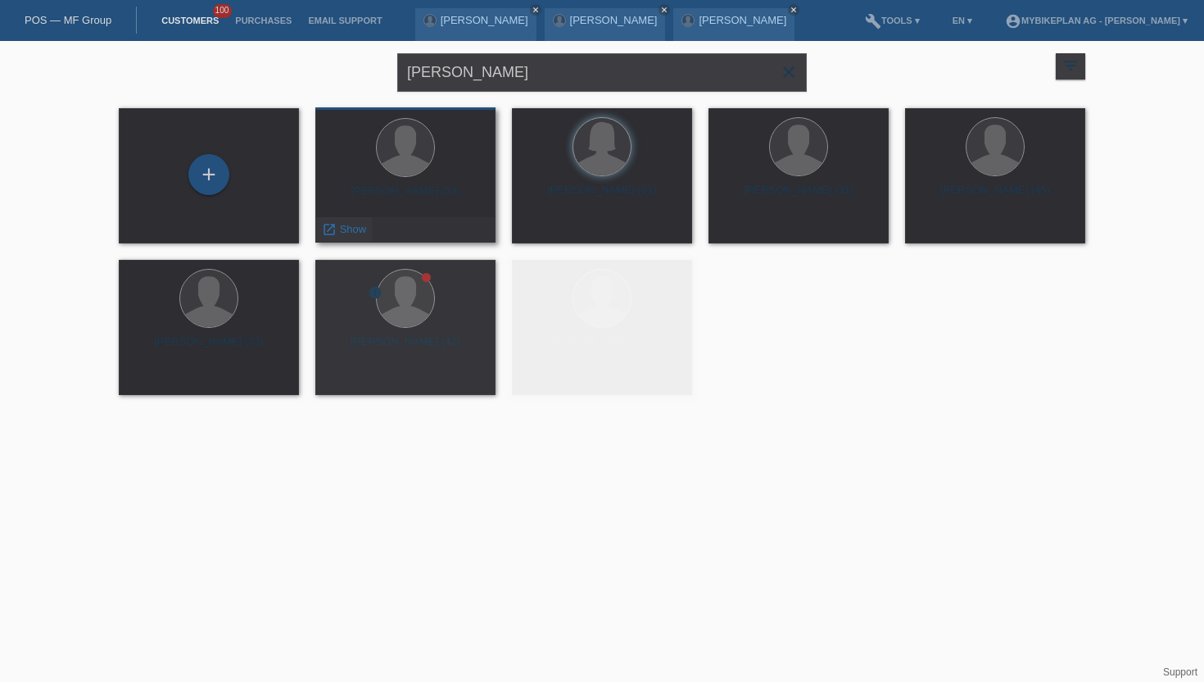
click at [350, 230] on span "Show" at bounding box center [353, 229] width 27 height 12
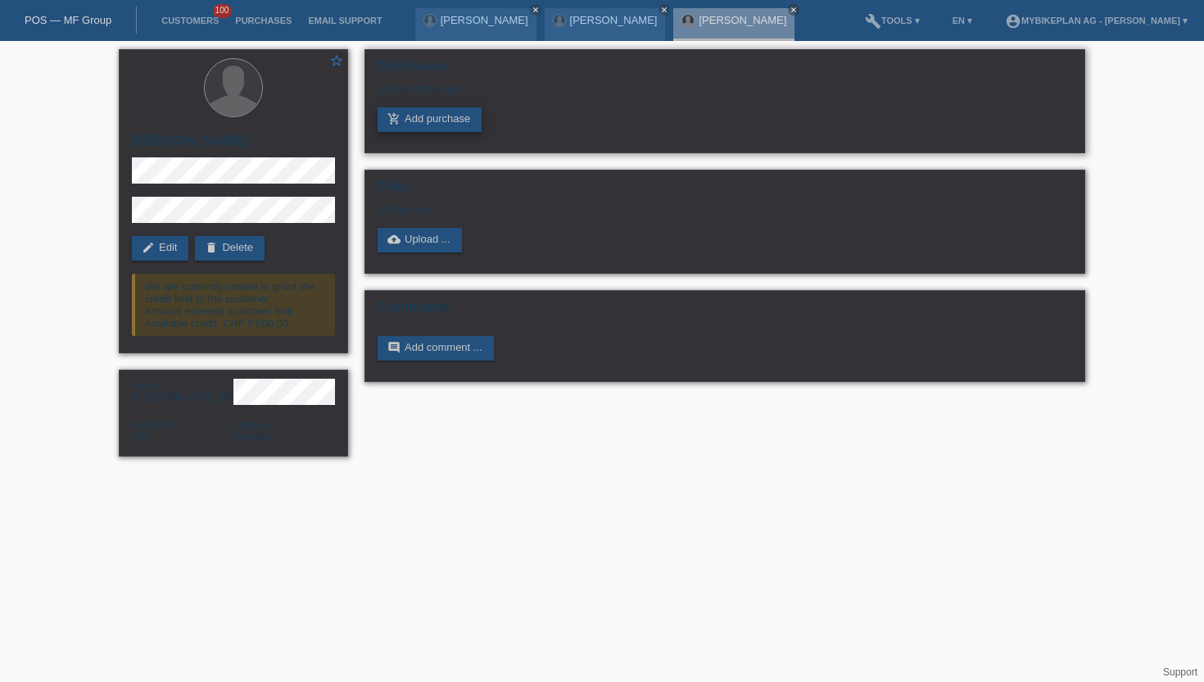
click at [436, 117] on link "add_shopping_cart Add purchase" at bounding box center [430, 119] width 104 height 25
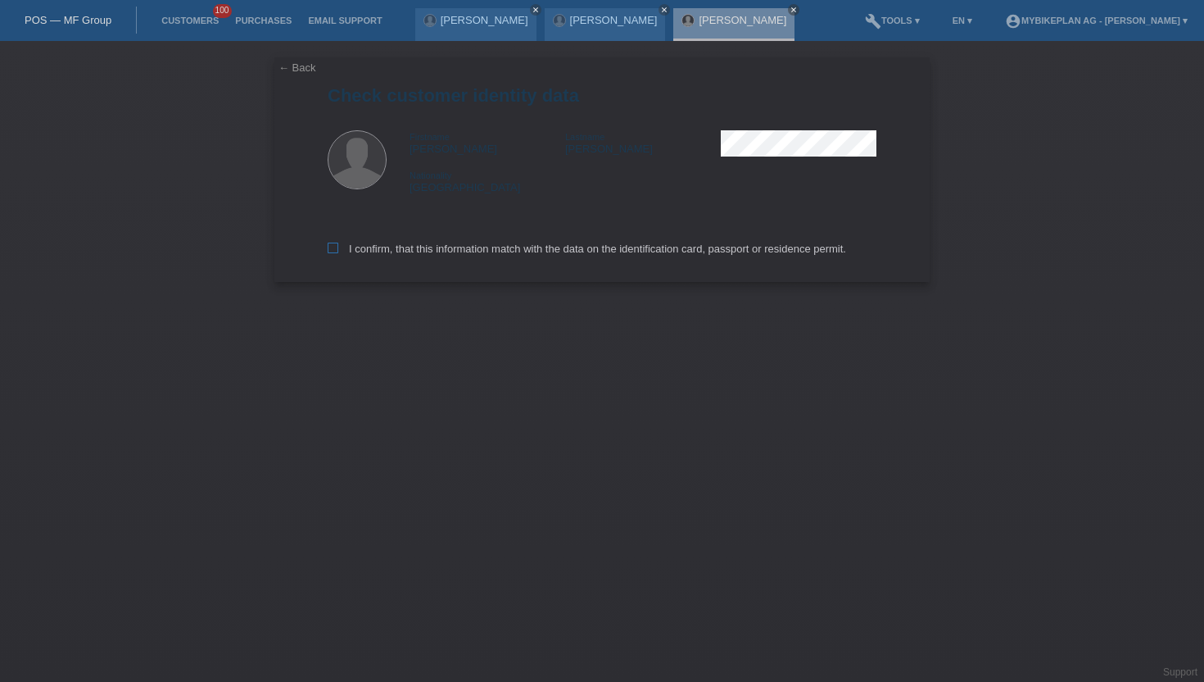
click at [484, 250] on label "I confirm, that this information match with the data on the identification card…" at bounding box center [587, 249] width 519 height 12
click at [338, 250] on input "I confirm, that this information match with the data on the identification card…" at bounding box center [333, 248] width 11 height 11
checkbox input "true"
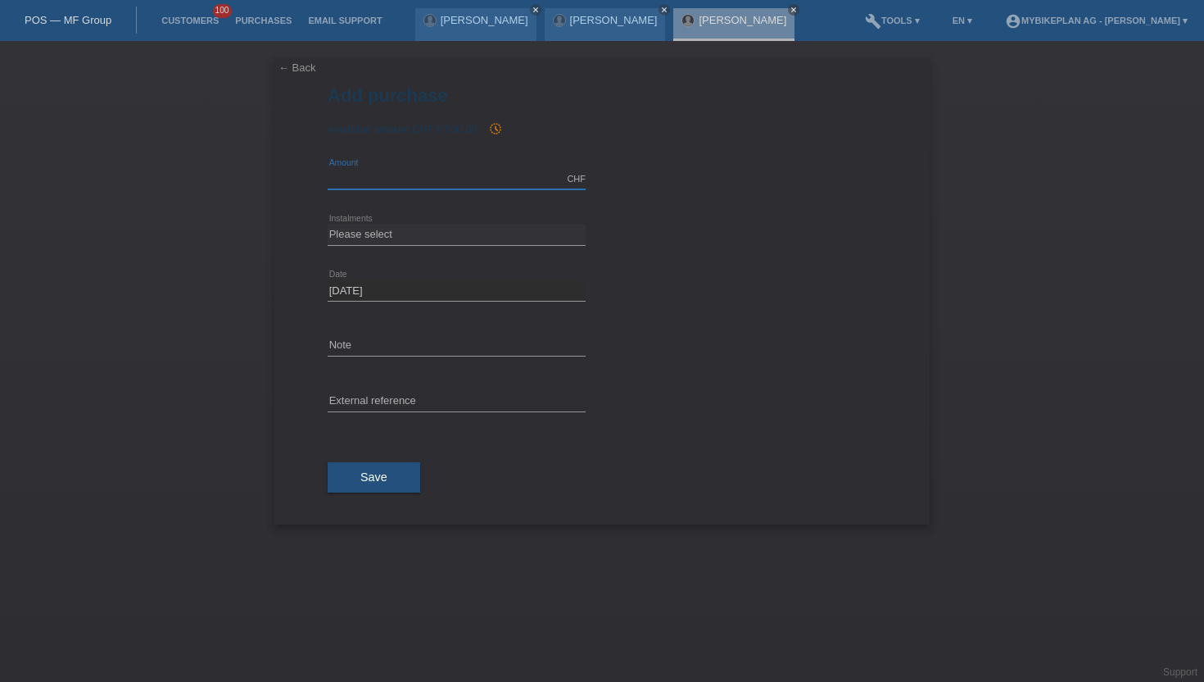
click at [491, 176] on input "text" at bounding box center [457, 179] width 258 height 20
type input "4490.00"
click at [350, 245] on icon at bounding box center [457, 245] width 258 height 1
click at [355, 238] on select "Please select 6 instalments 12 instalments 18 instalments 24 instalments 36 ins…" at bounding box center [457, 235] width 258 height 20
select select "487"
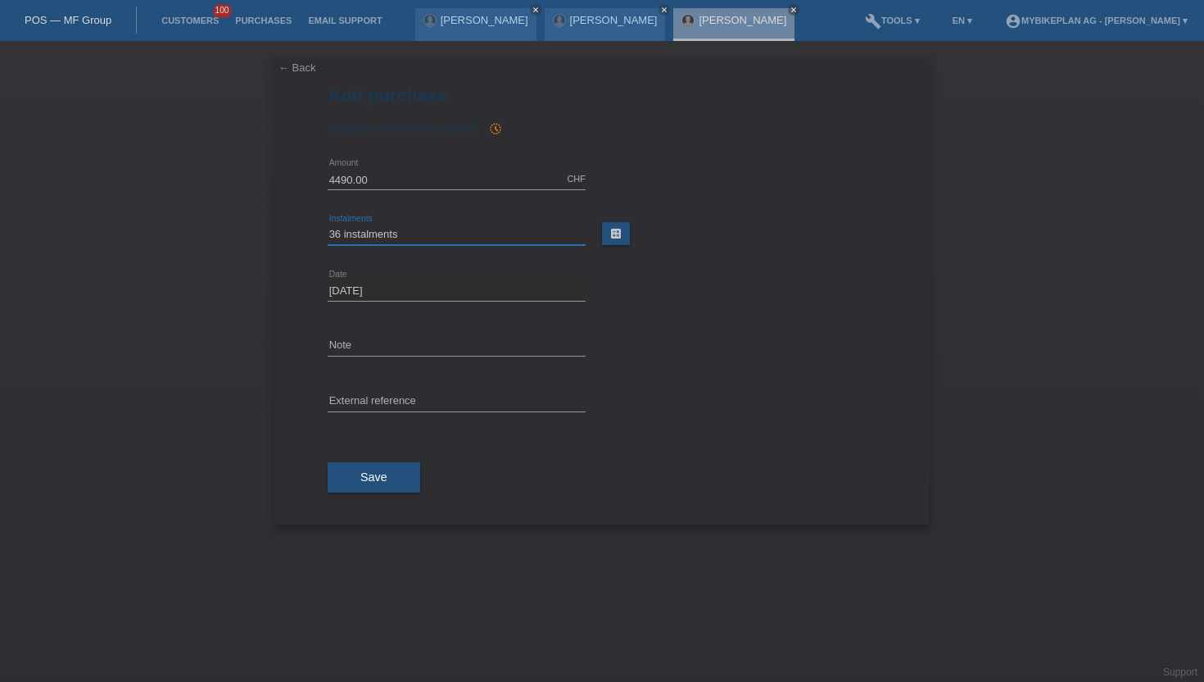
click at [328, 225] on select "Please select 6 instalments 12 instalments 18 instalments 24 instalments 36 ins…" at bounding box center [457, 235] width 258 height 20
click at [442, 401] on input "text" at bounding box center [457, 402] width 258 height 20
paste input "42686437397"
type input "42686437397"
click at [392, 476] on button "Save" at bounding box center [374, 477] width 93 height 31
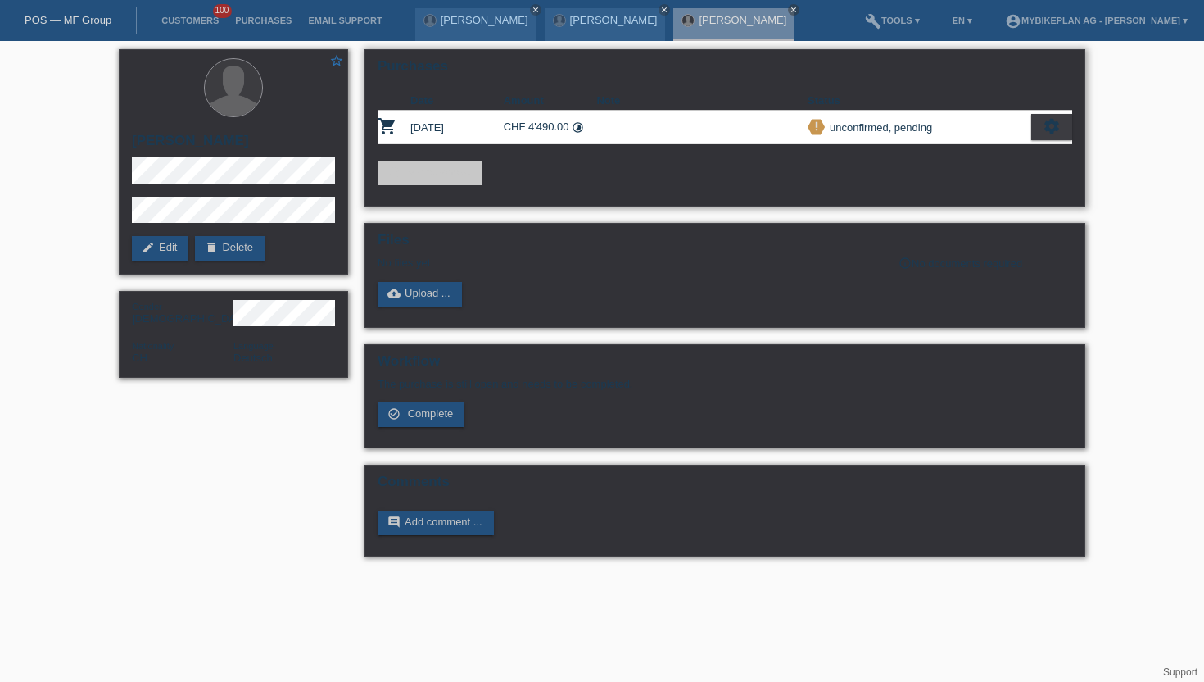
click at [1046, 128] on icon "settings" at bounding box center [1052, 126] width 18 height 18
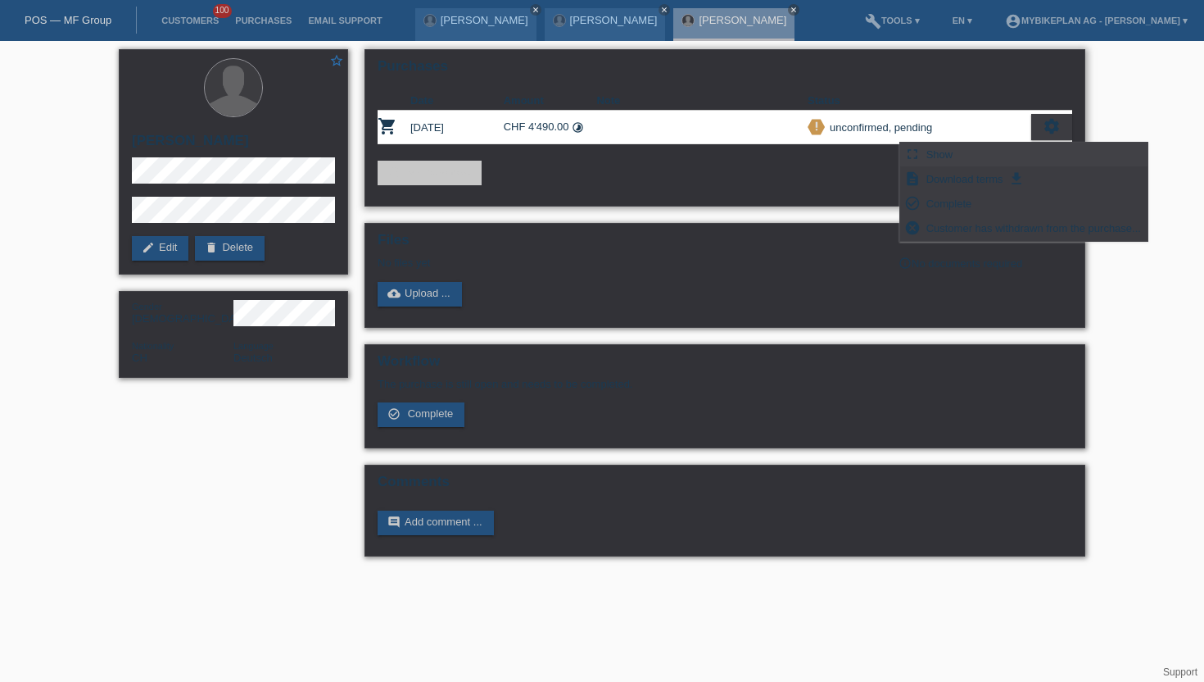
click at [932, 157] on span "Show" at bounding box center [940, 154] width 32 height 20
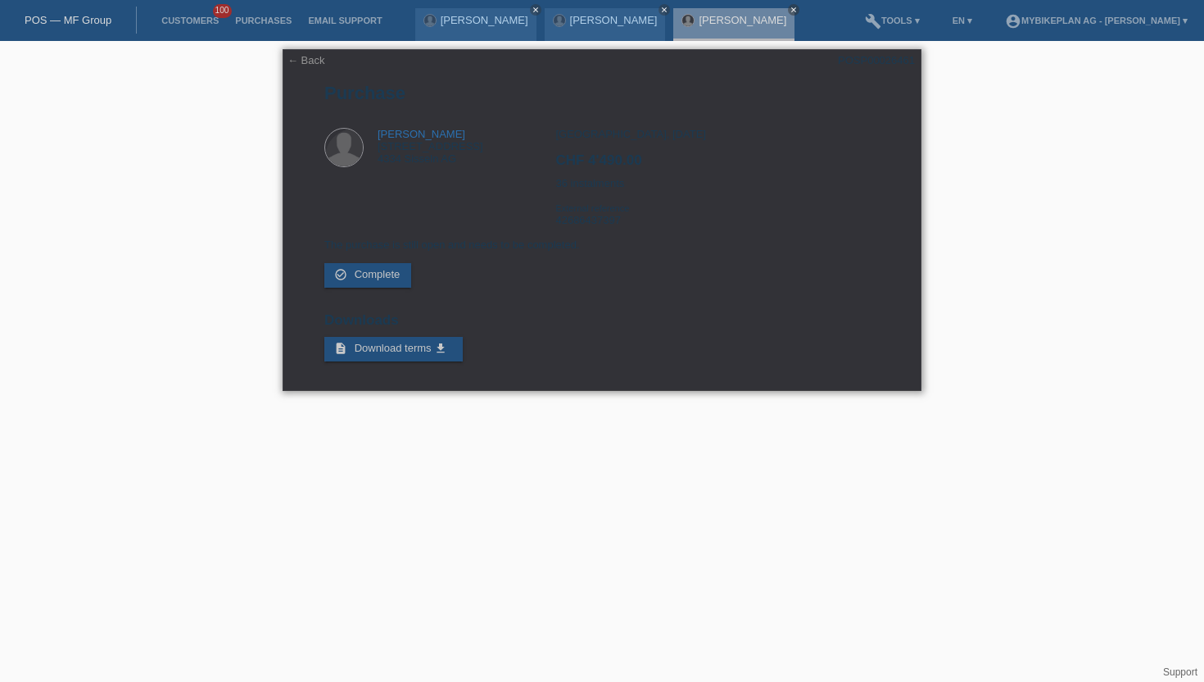
click at [907, 62] on div "POSP00026461" at bounding box center [876, 60] width 77 height 12
copy div "POSP00026461"
click at [609, 229] on div "[GEOGRAPHIC_DATA], [DATE] CHF 4'490.00 36 instalments External reference 426864…" at bounding box center [718, 183] width 324 height 111
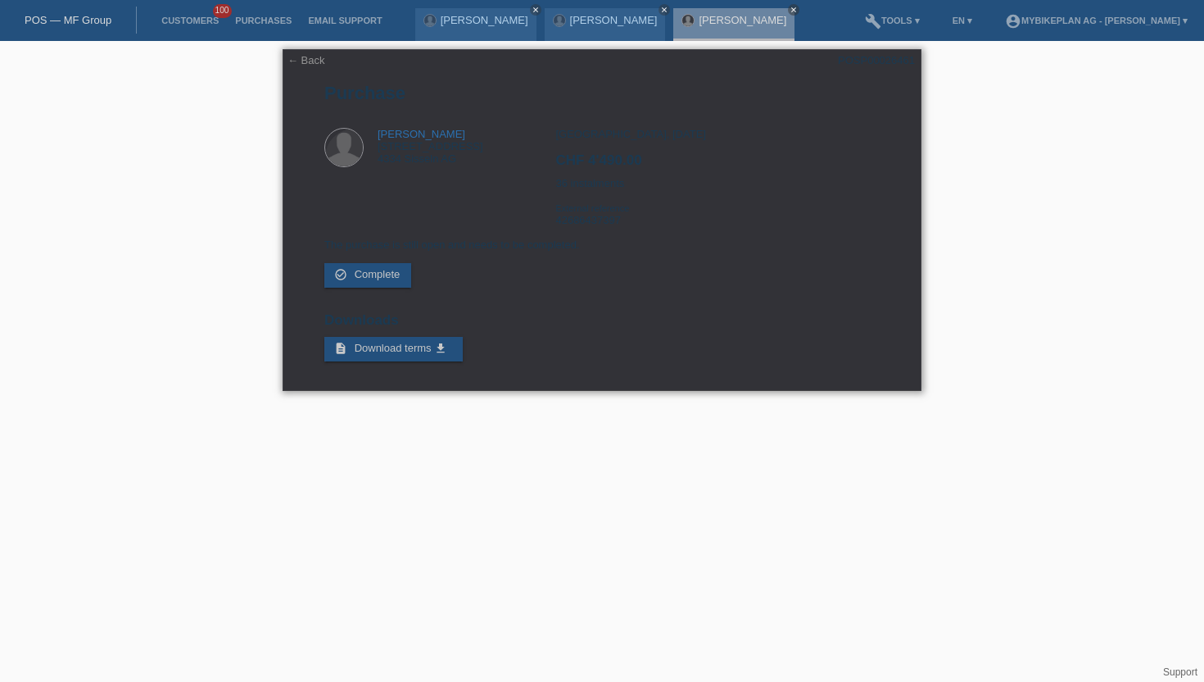
copy div "42686437397"
